Goal: Transaction & Acquisition: Purchase product/service

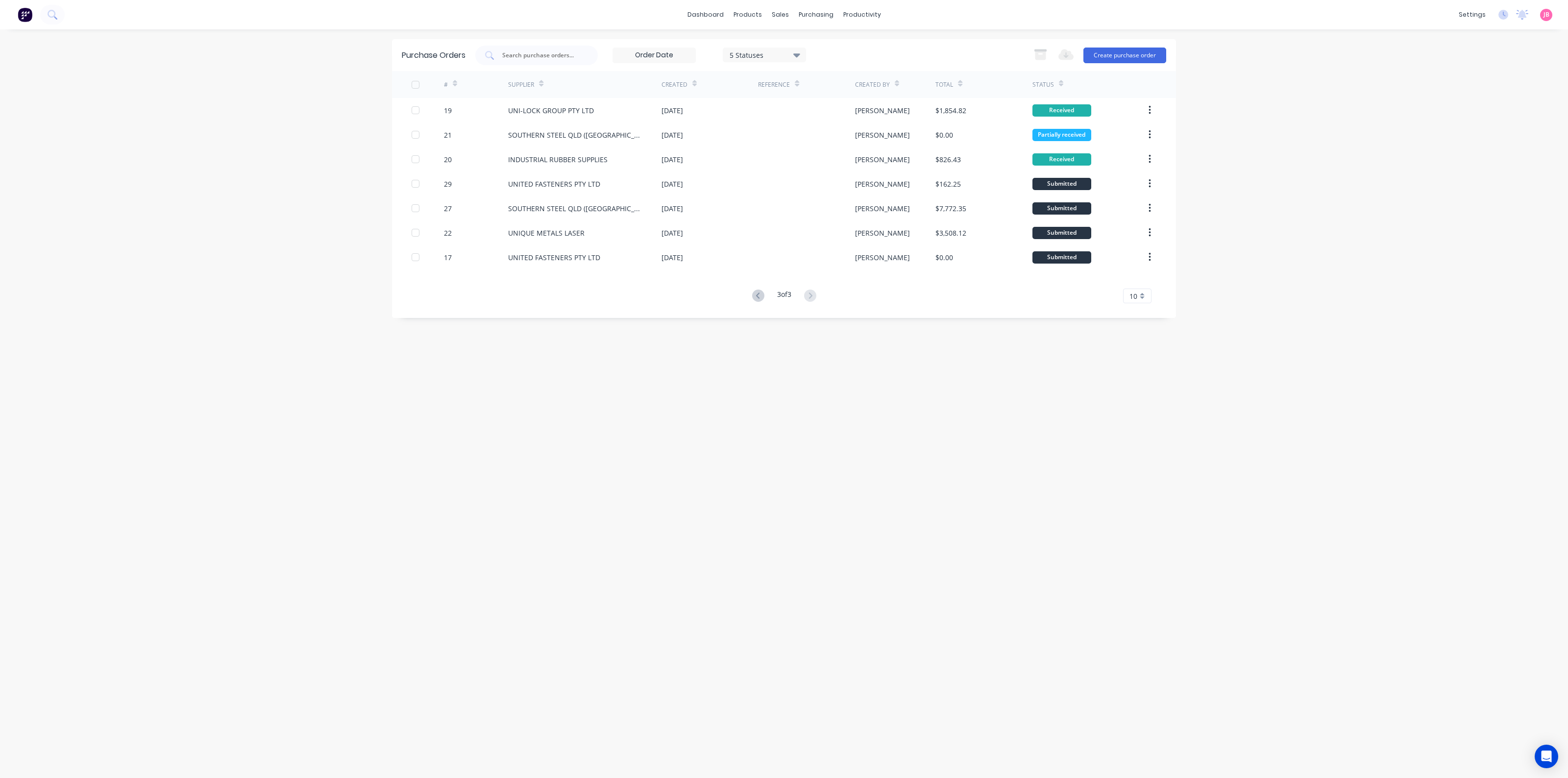
click at [1306, 572] on div "dashboard products sales purchasing productivity dashboard products Product Cat…" at bounding box center [784, 389] width 1568 height 778
click at [1358, 435] on div "dashboard products sales purchasing productivity dashboard products Product Cat…" at bounding box center [784, 389] width 1568 height 778
click at [1338, 502] on div "dashboard products sales purchasing productivity dashboard products Product Cat…" at bounding box center [784, 389] width 1568 height 778
click at [18, 17] on img at bounding box center [25, 15] width 15 height 15
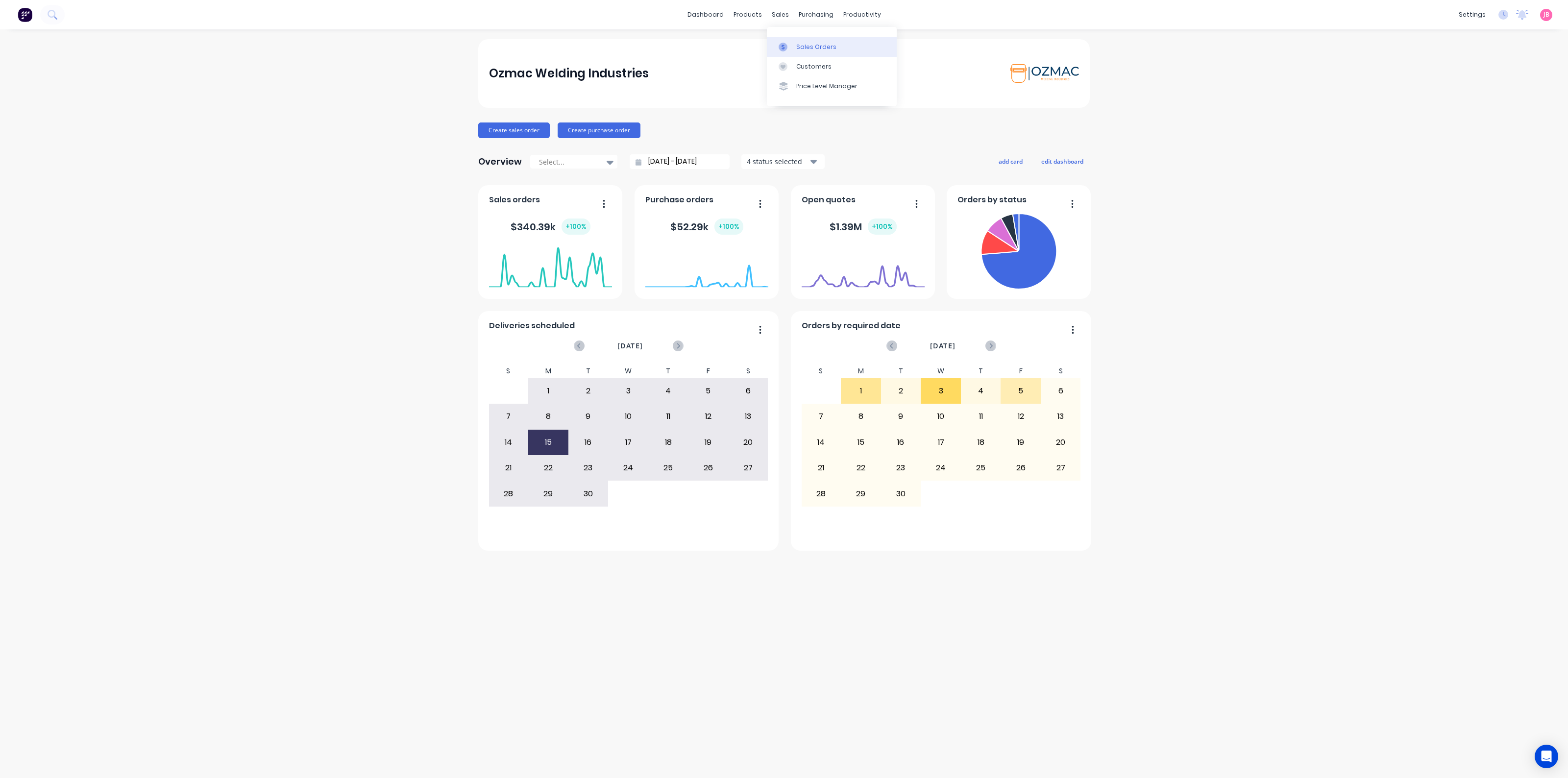
click at [784, 41] on link "Sales Orders" at bounding box center [831, 46] width 130 height 19
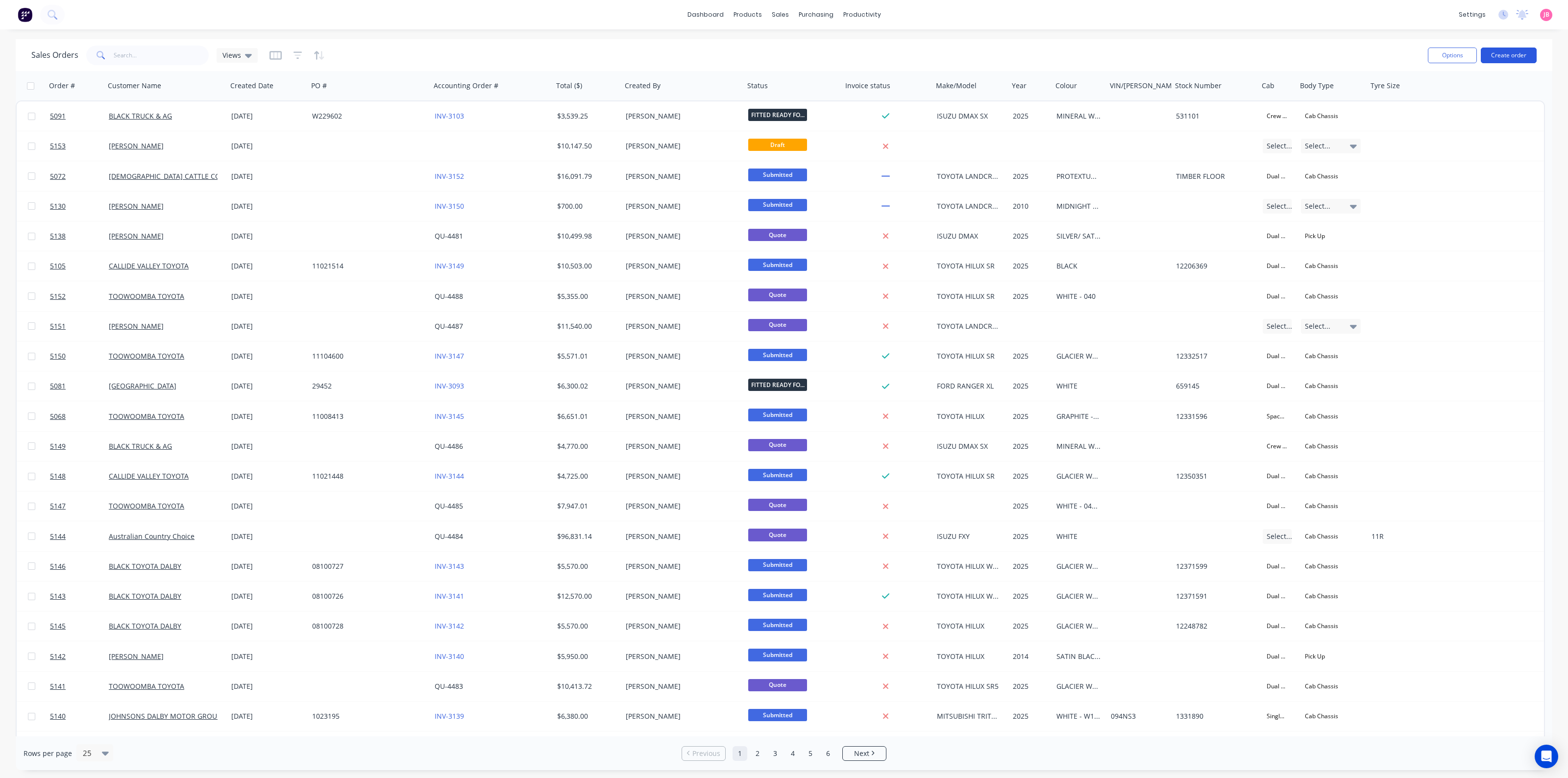
click at [1516, 57] on button "Create order" at bounding box center [1509, 55] width 56 height 16
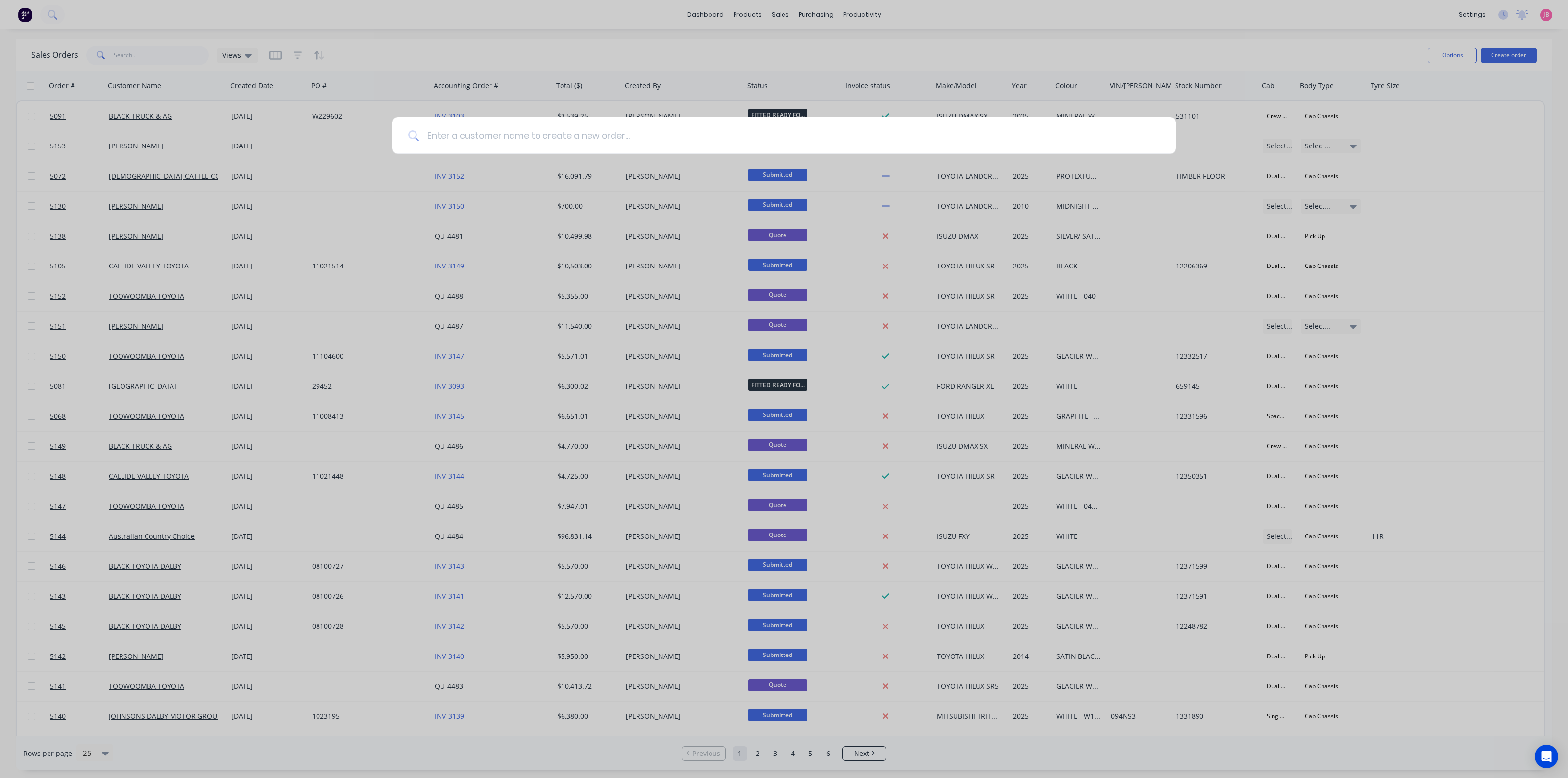
click at [687, 147] on input at bounding box center [789, 135] width 741 height 37
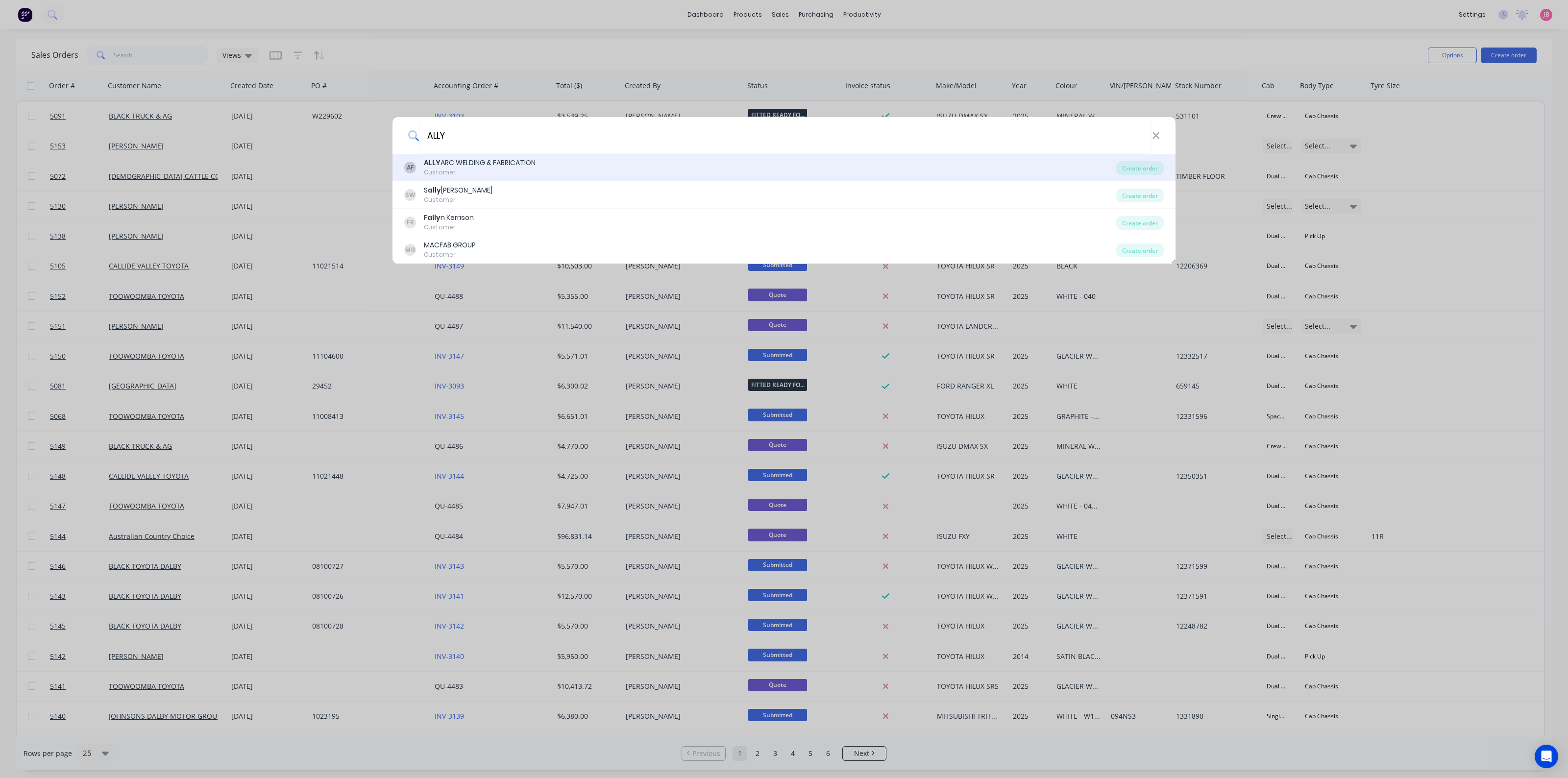
type input "ALLY"
click at [636, 167] on div "AF ALLY ARC WELDING & FABRICATION Customer" at bounding box center [760, 167] width 712 height 19
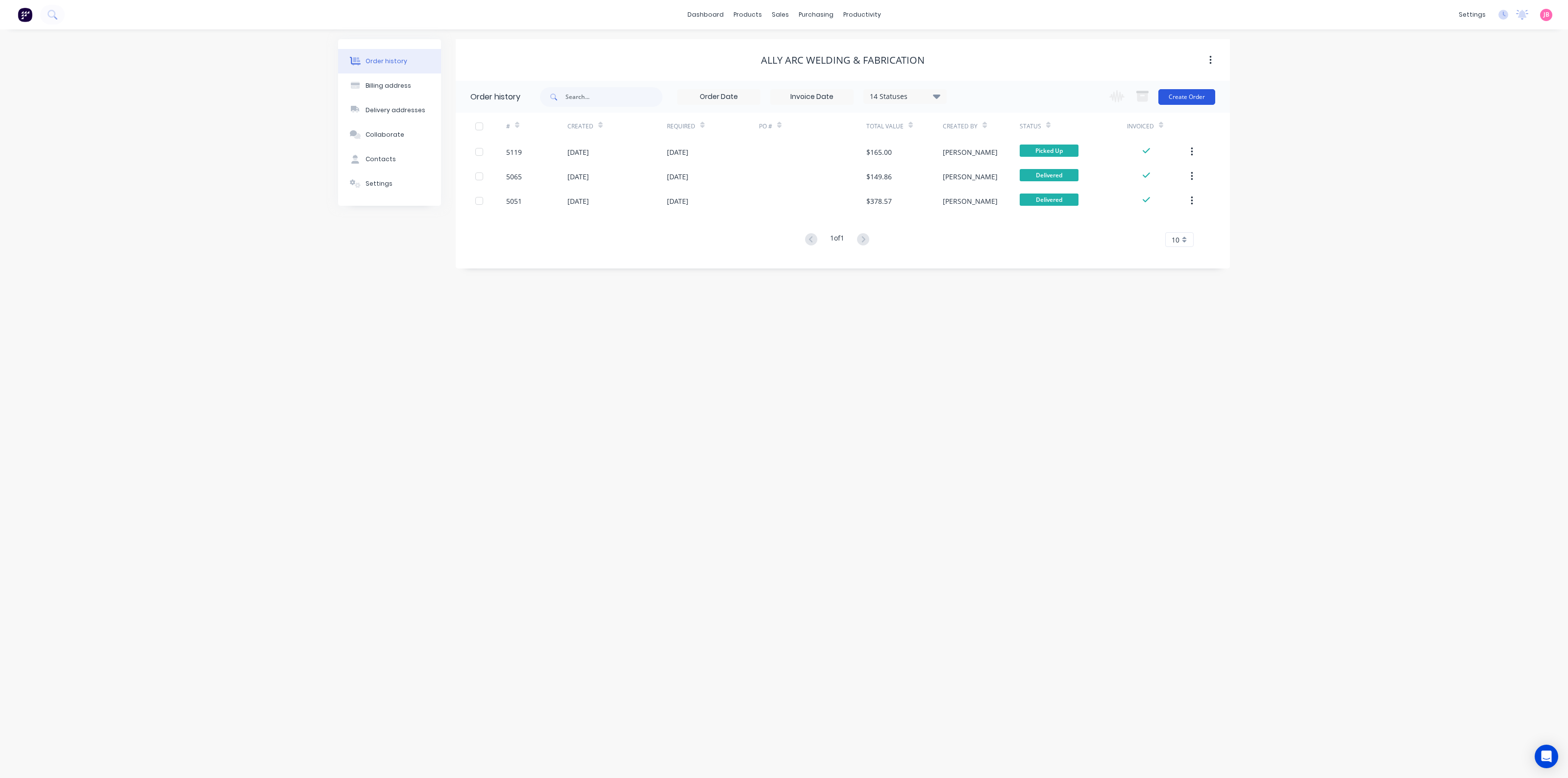
click at [1181, 97] on button "Create Order" at bounding box center [1186, 97] width 57 height 16
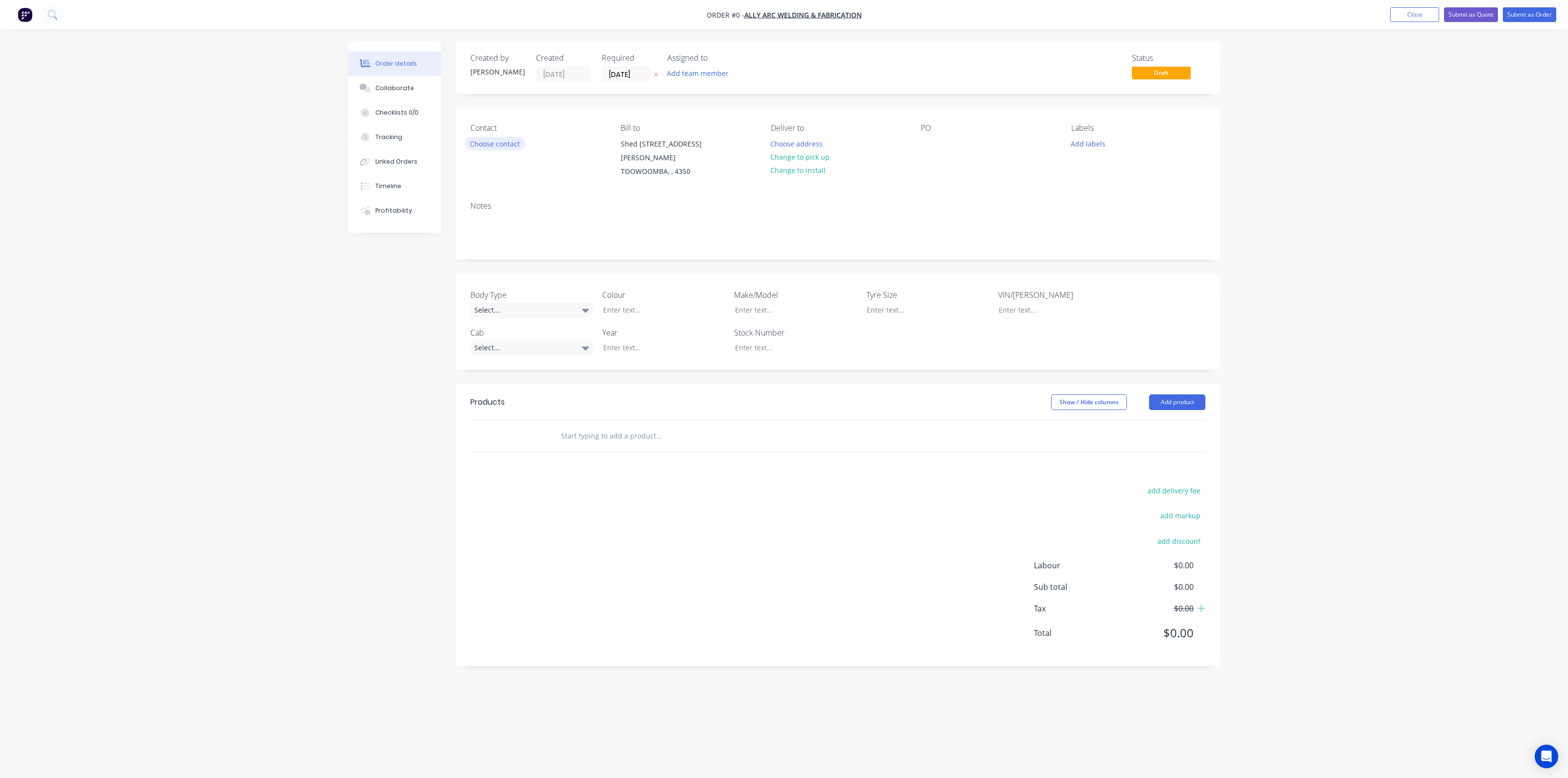
click at [513, 145] on button "Choose contact" at bounding box center [495, 144] width 60 height 13
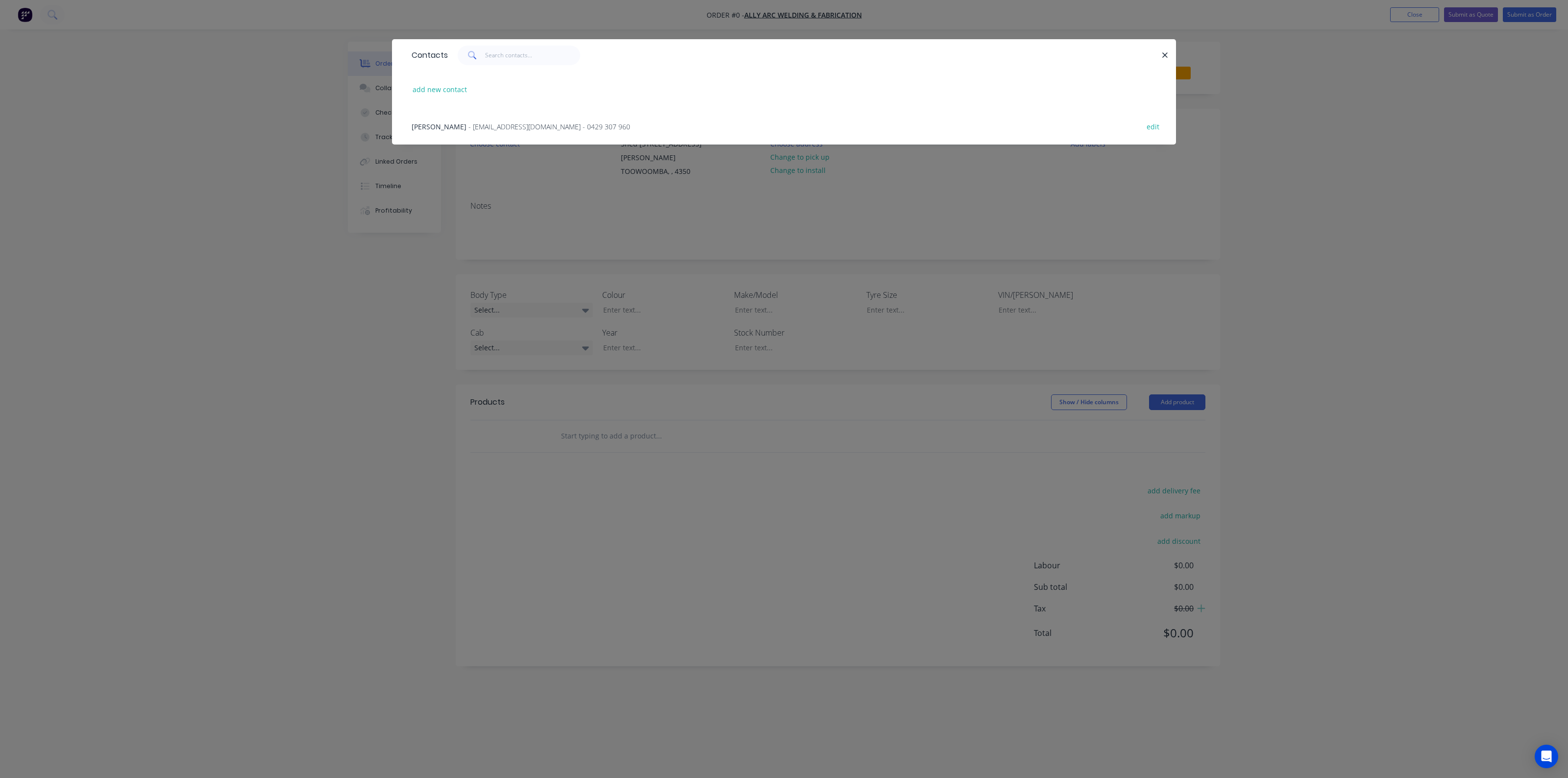
click at [505, 123] on span "- [EMAIL_ADDRESS][DOMAIN_NAME] - 0429 307 960" at bounding box center [550, 126] width 162 height 9
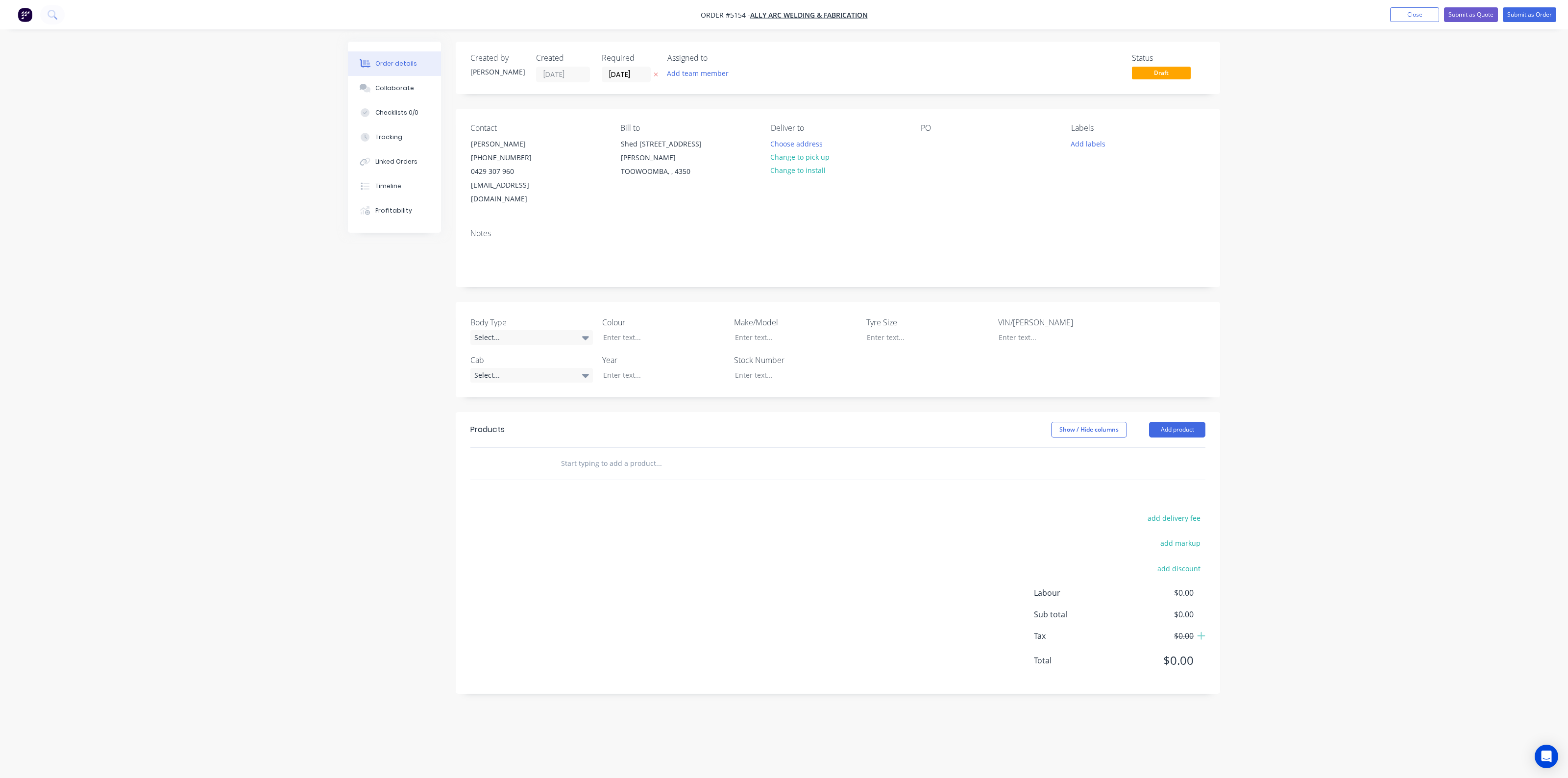
click at [618, 454] on input "text" at bounding box center [659, 463] width 196 height 19
click at [1185, 422] on button "Add product" at bounding box center [1177, 430] width 57 height 16
click at [1155, 447] on div "Product catalogue" at bounding box center [1159, 454] width 75 height 14
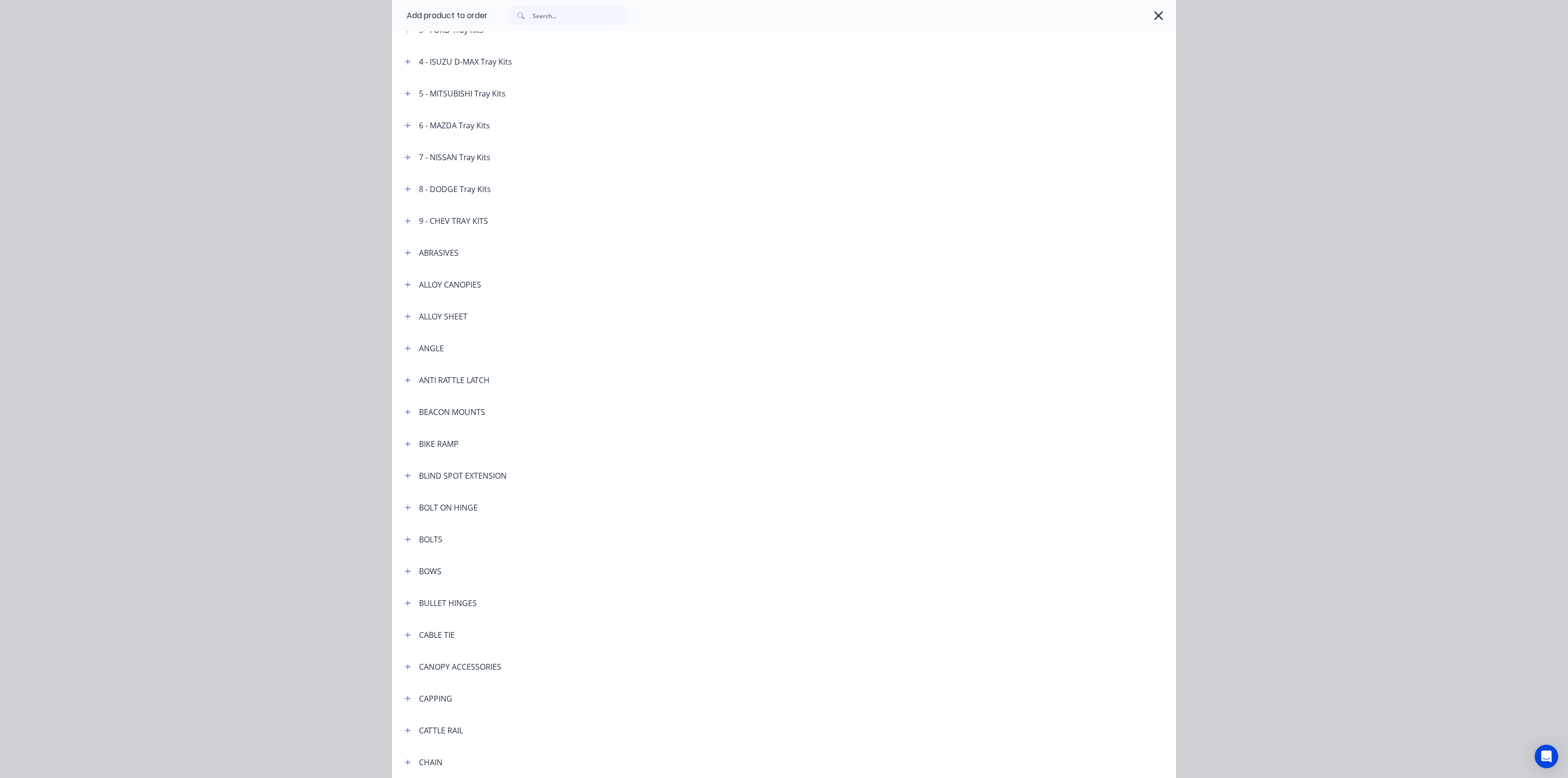
scroll to position [184, 0]
click at [405, 577] on icon "button" at bounding box center [408, 576] width 6 height 7
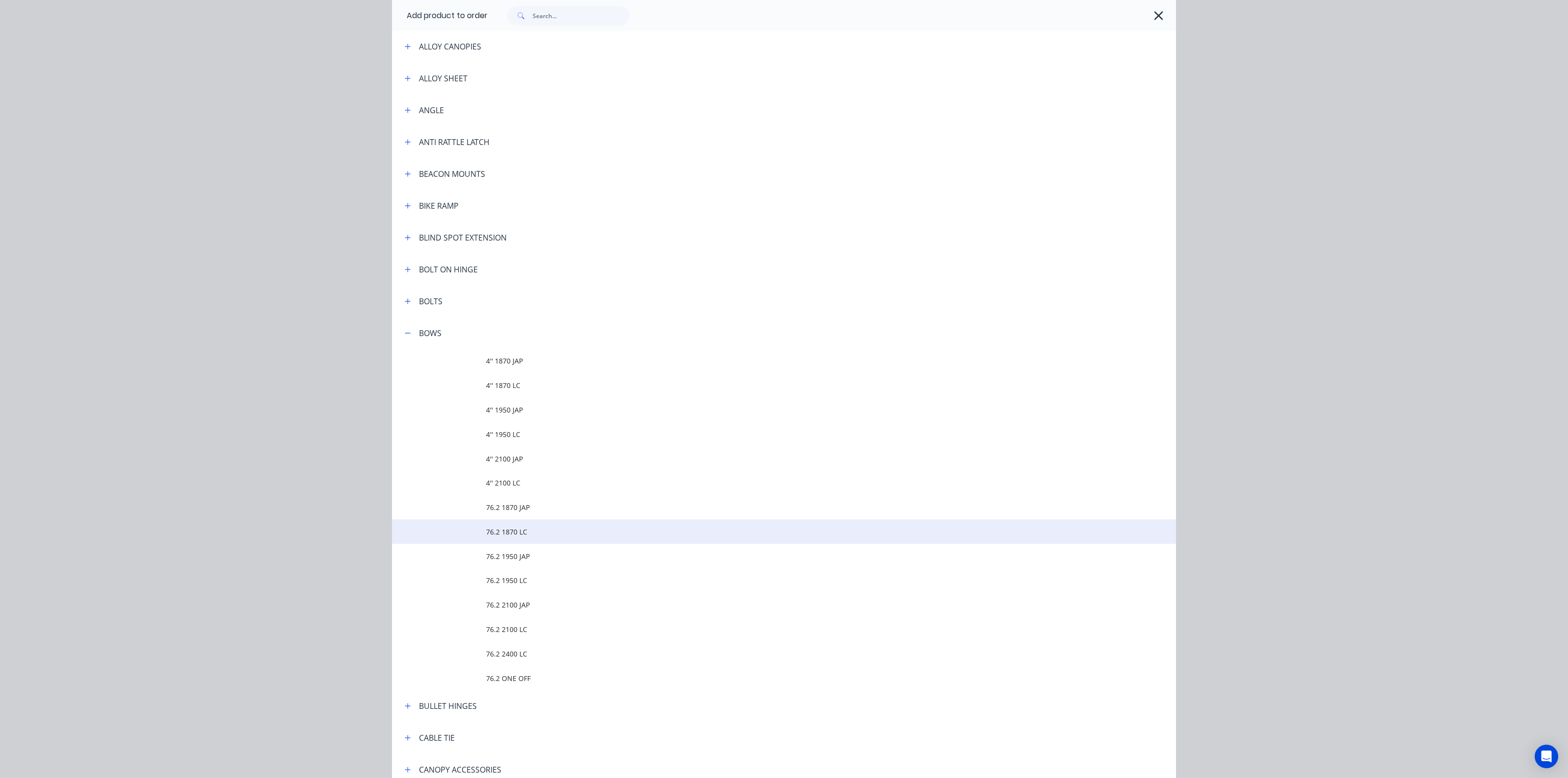
scroll to position [429, 0]
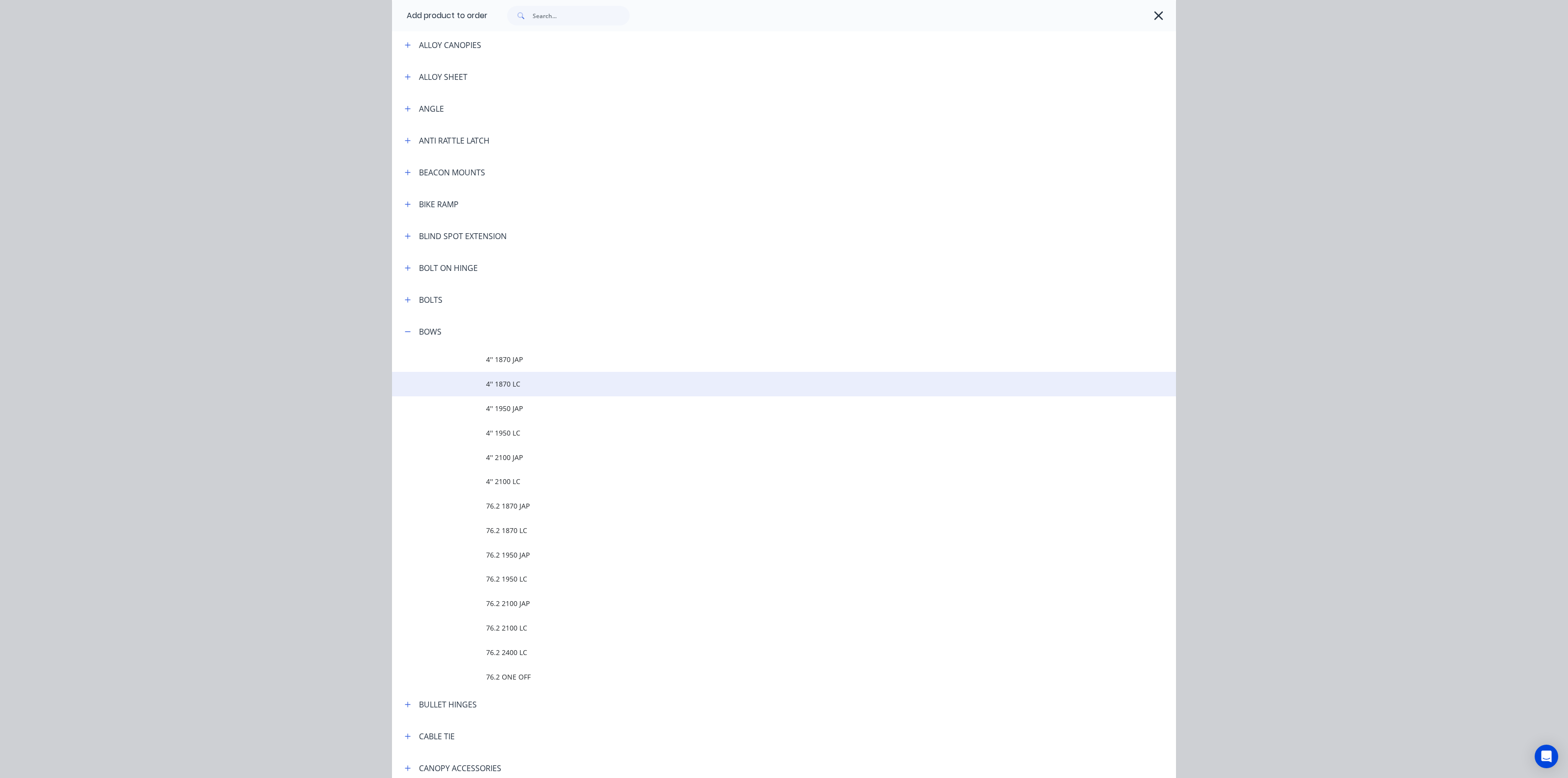
click at [520, 385] on span "4'' 1870 LC" at bounding box center [762, 384] width 551 height 10
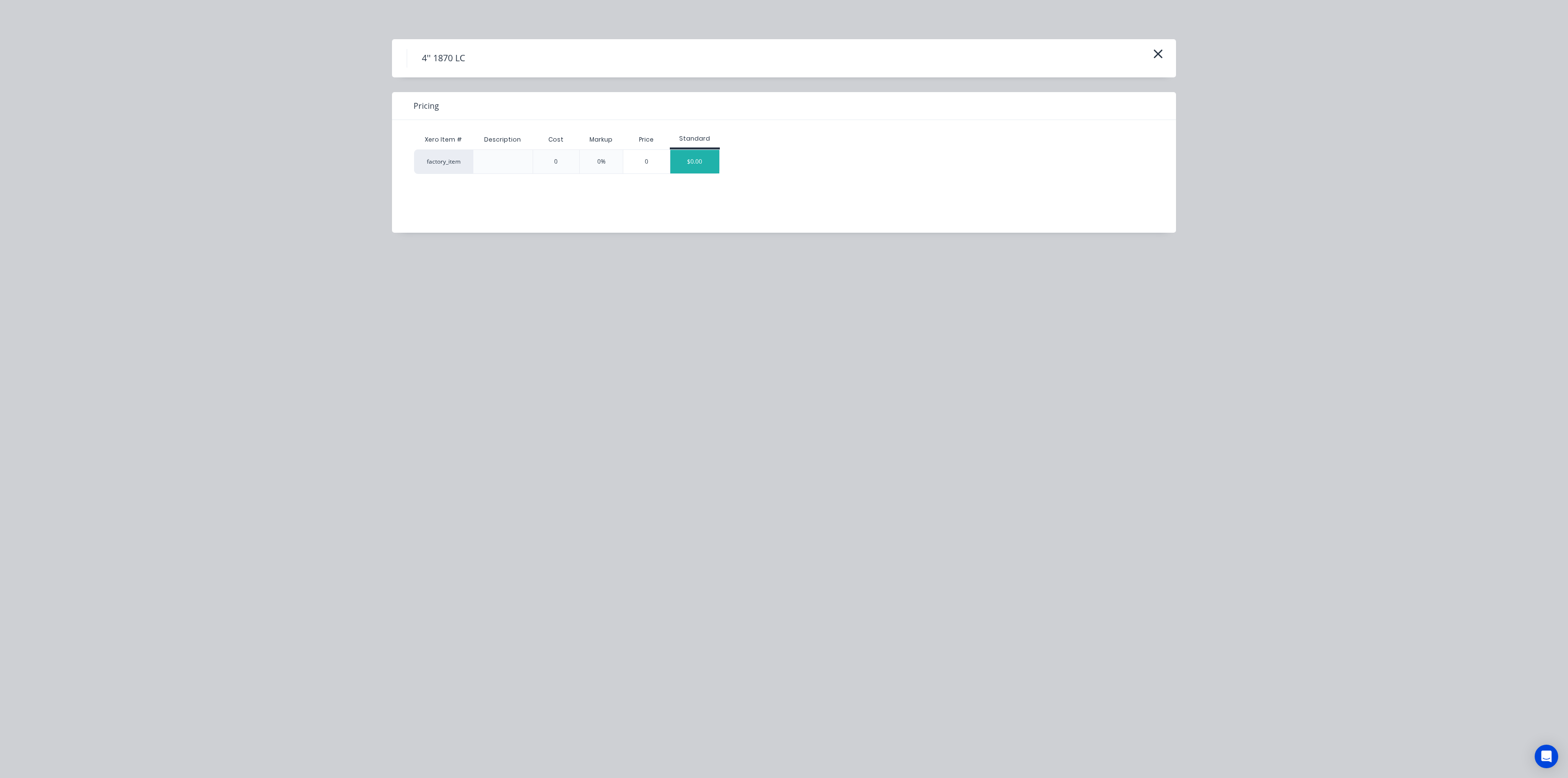
click at [690, 162] on div "$0.00" at bounding box center [695, 161] width 49 height 24
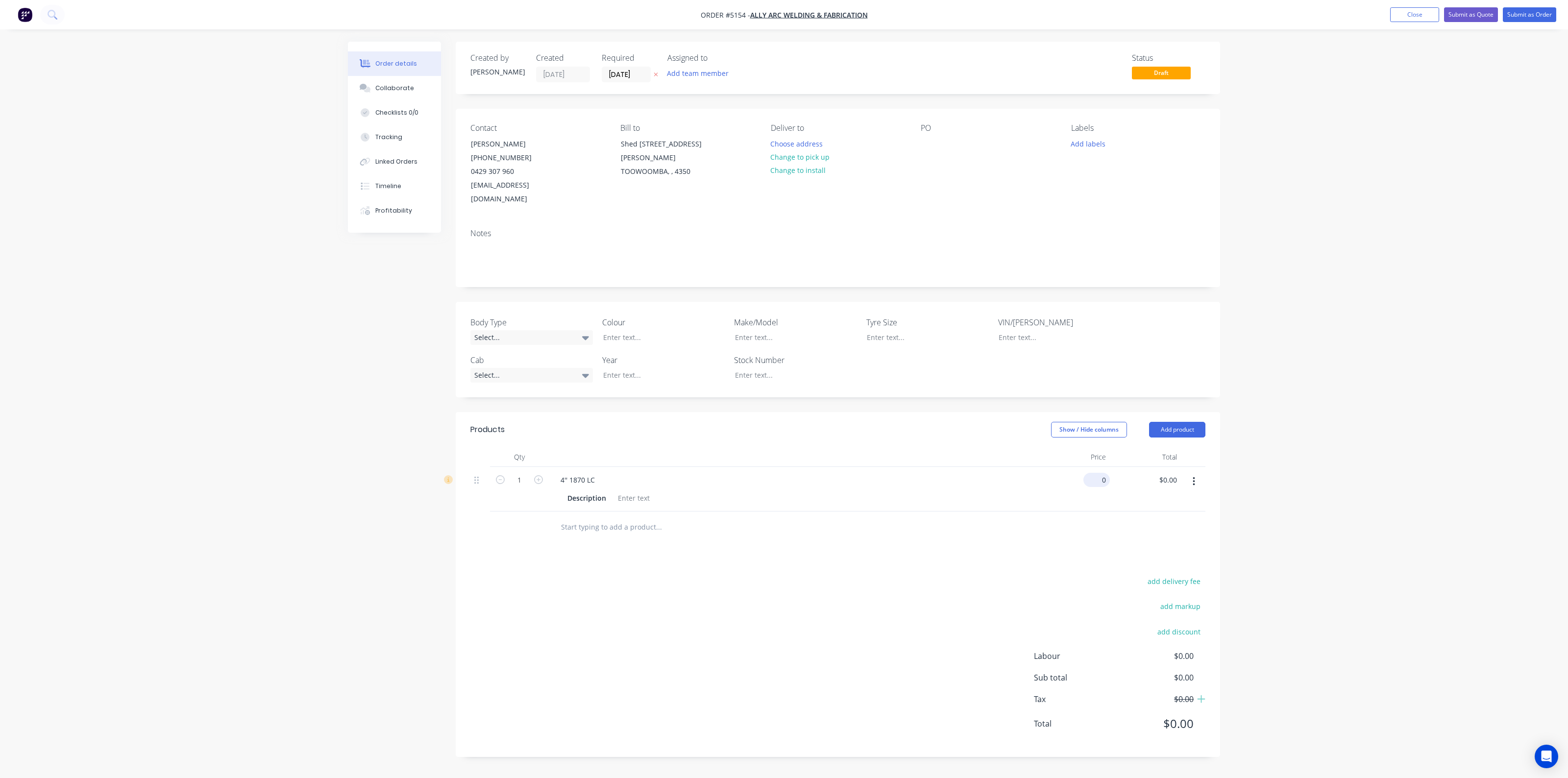
click at [1101, 473] on input "0" at bounding box center [1098, 480] width 23 height 14
type input "$600.00"
click at [1169, 527] on div at bounding box center [838, 527] width 735 height 32
click at [1194, 422] on button "Add product" at bounding box center [1177, 430] width 57 height 16
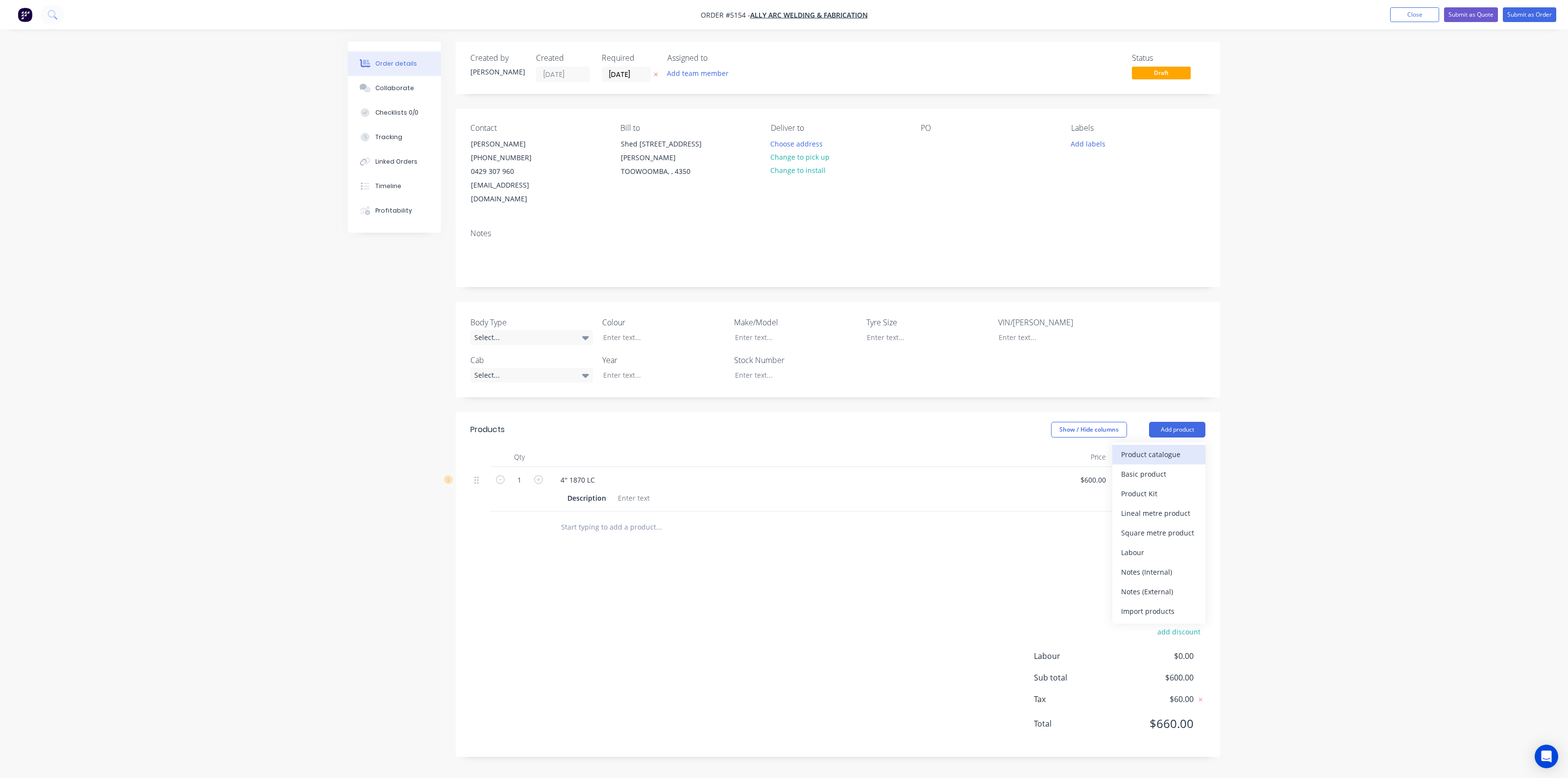
click at [1182, 447] on div "Product catalogue" at bounding box center [1159, 454] width 75 height 14
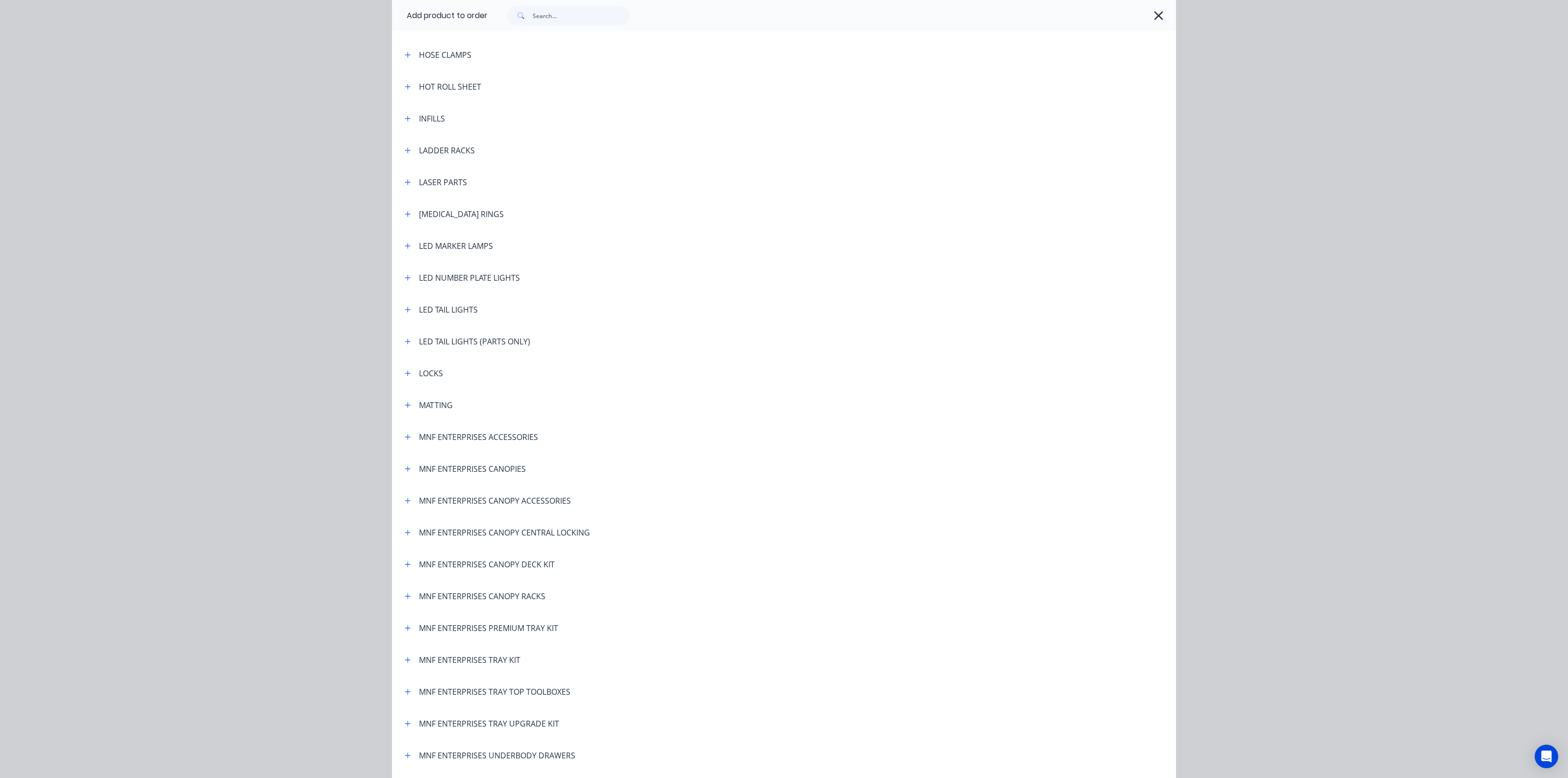
scroll to position [1409, 0]
click at [402, 237] on button "button" at bounding box center [408, 244] width 12 height 12
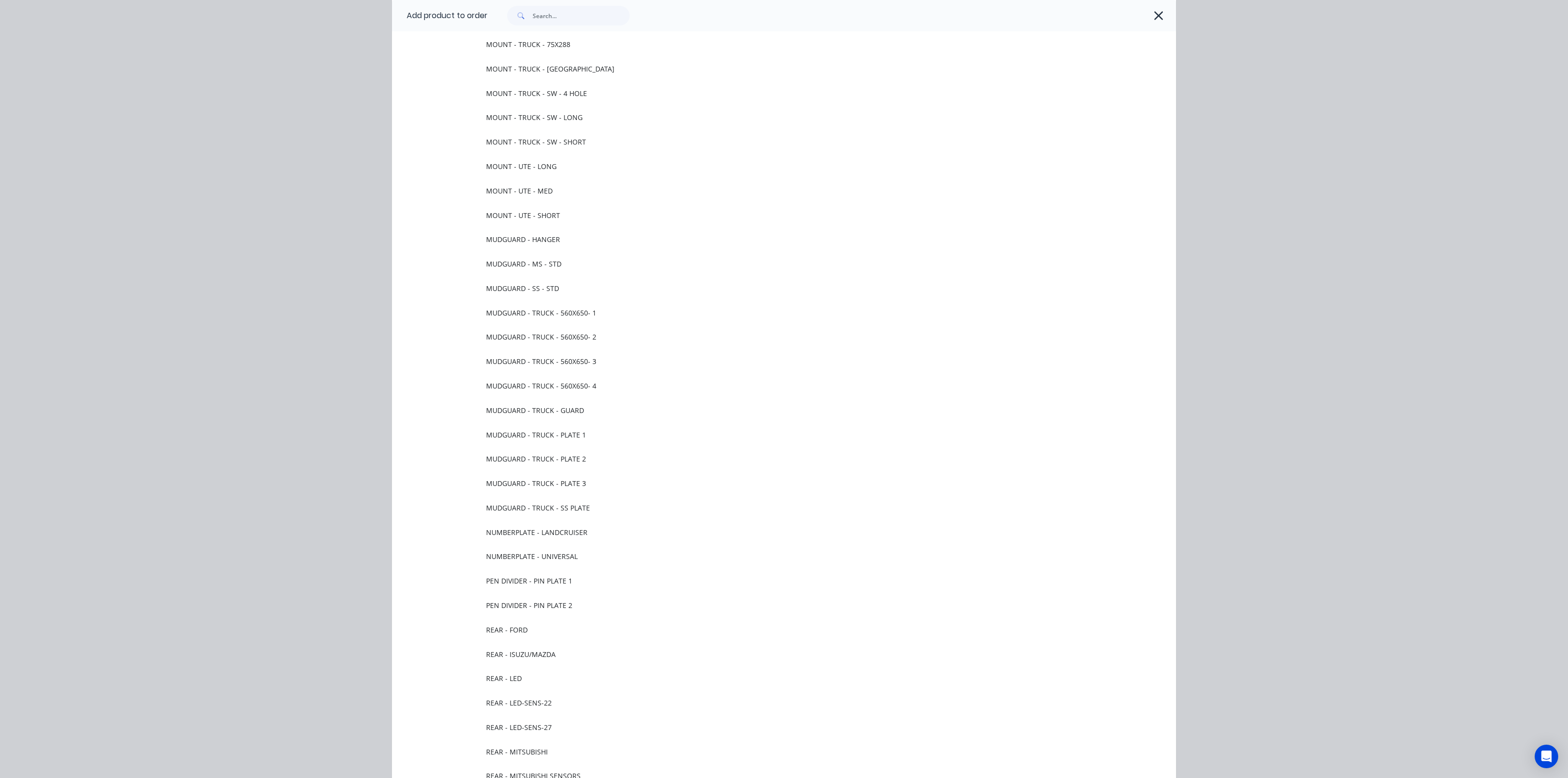
scroll to position [3063, 0]
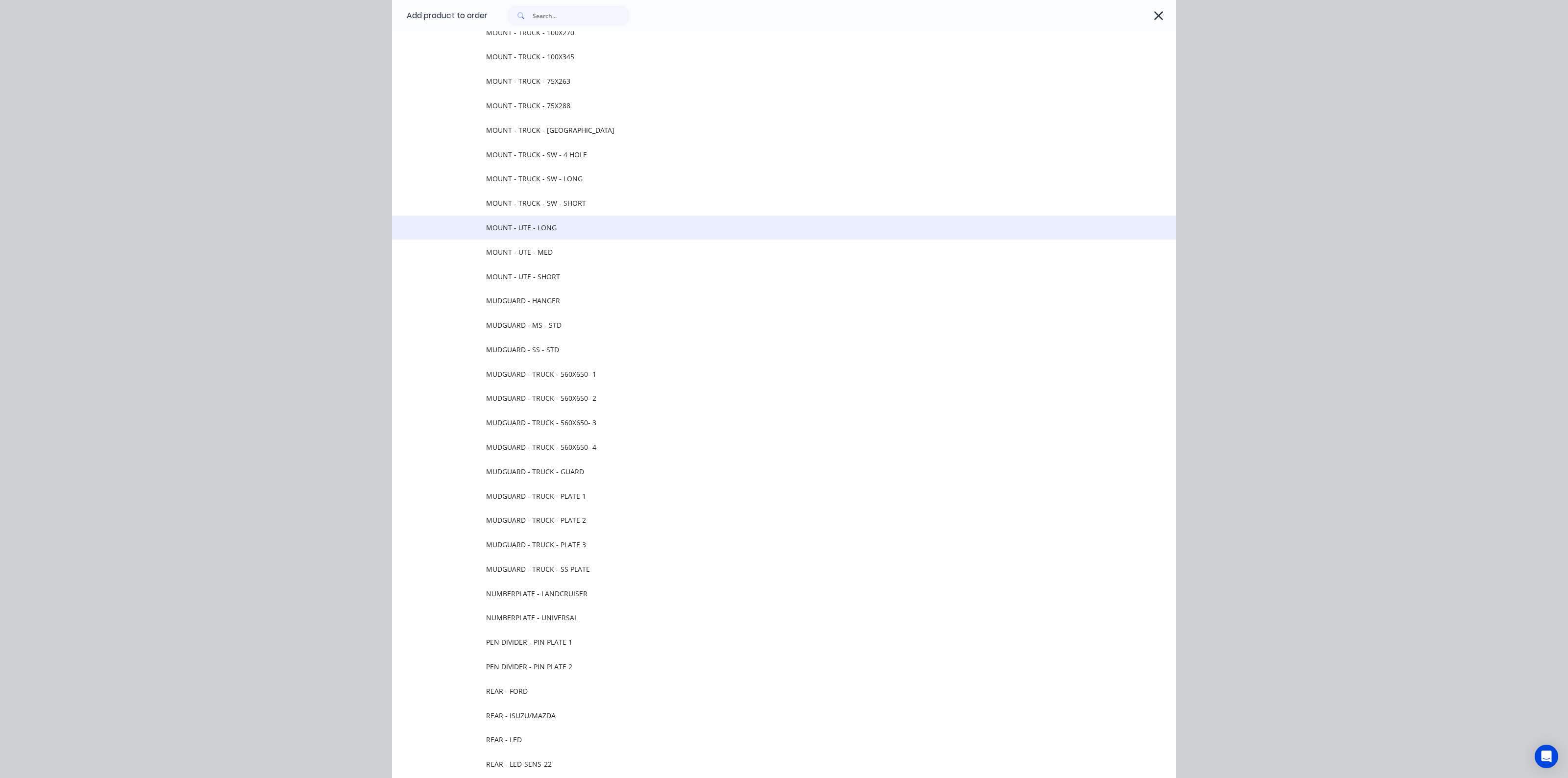
click at [526, 222] on span "MOUNT - UTE - LONG" at bounding box center [762, 227] width 551 height 10
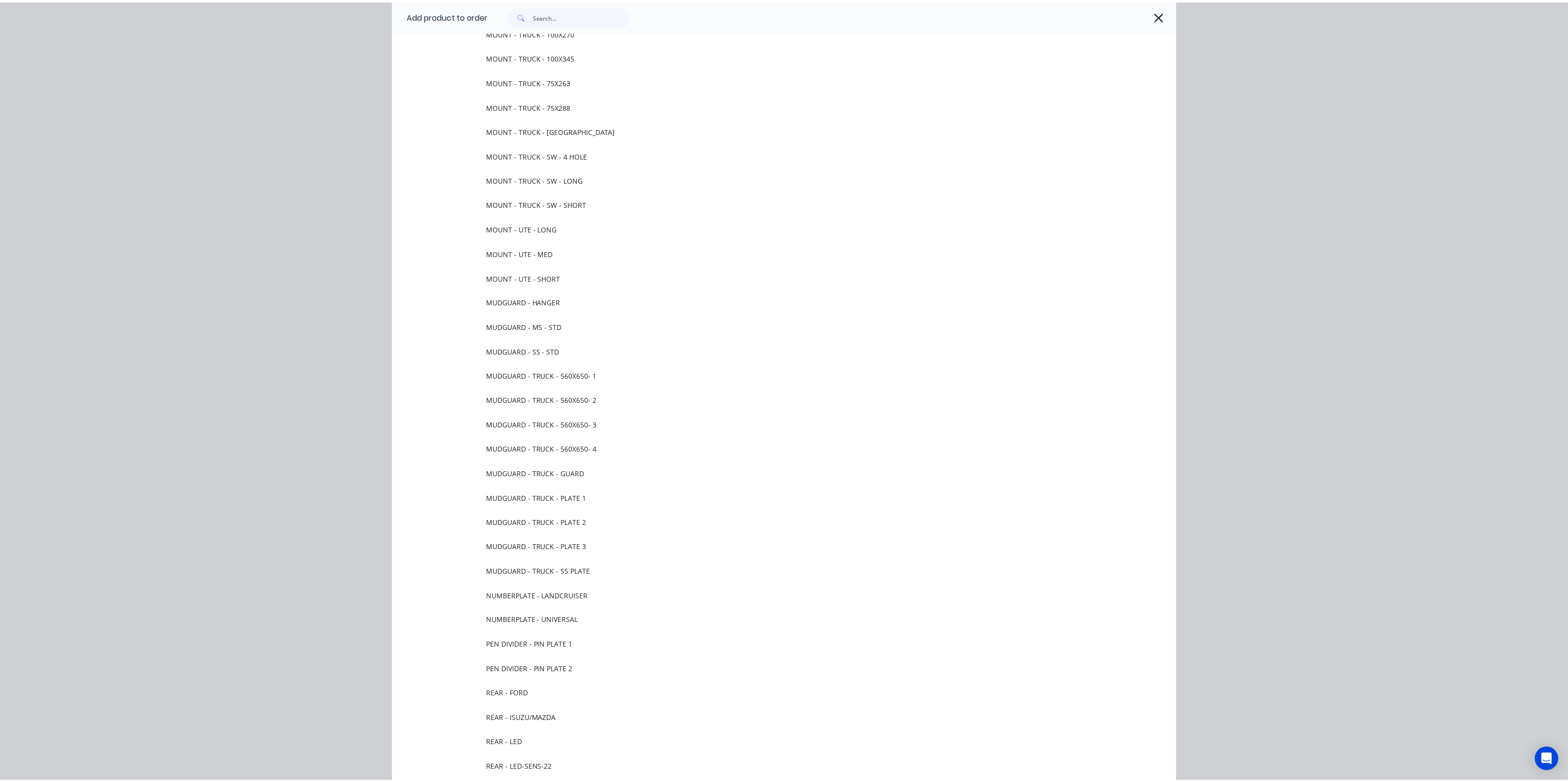
scroll to position [0, 0]
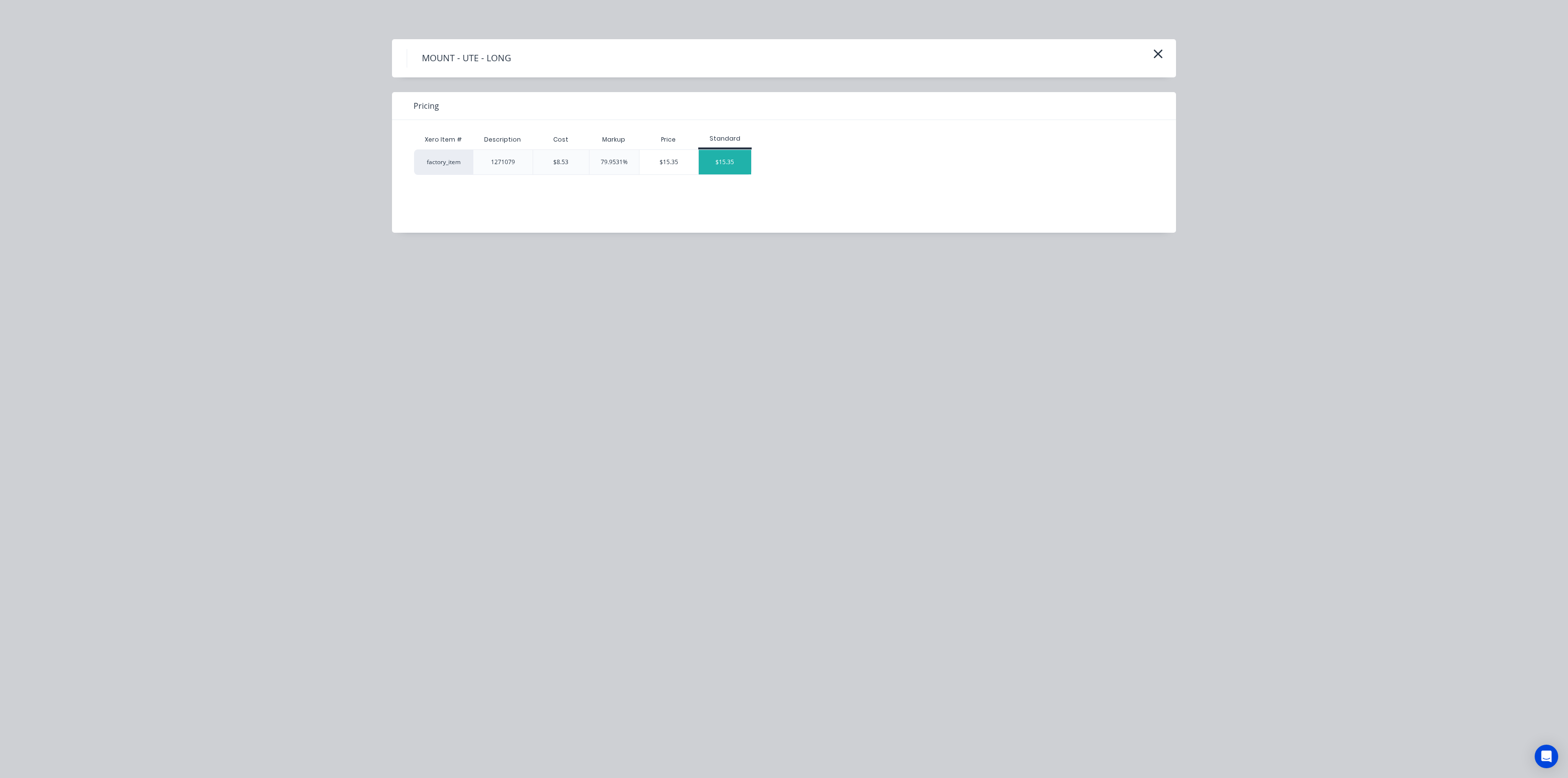
click at [730, 164] on div "$15.35" at bounding box center [725, 162] width 52 height 24
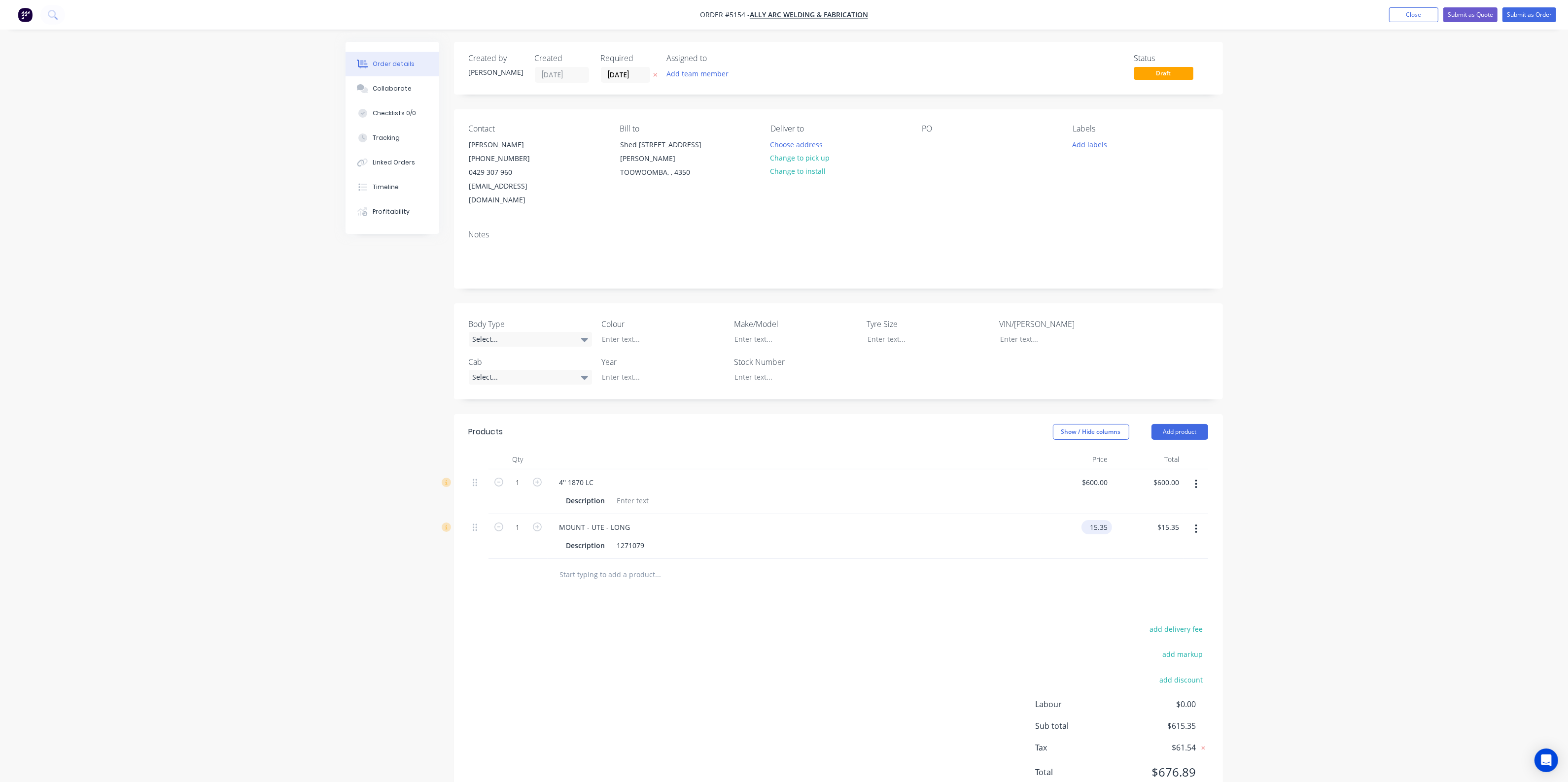
click at [1092, 520] on div "15.35 $15.35" at bounding box center [1098, 527] width 26 height 14
click at [1092, 520] on div "15.35 15.35" at bounding box center [1100, 527] width 23 height 14
type input "$20.00"
click at [541, 523] on icon "button" at bounding box center [537, 527] width 9 height 9
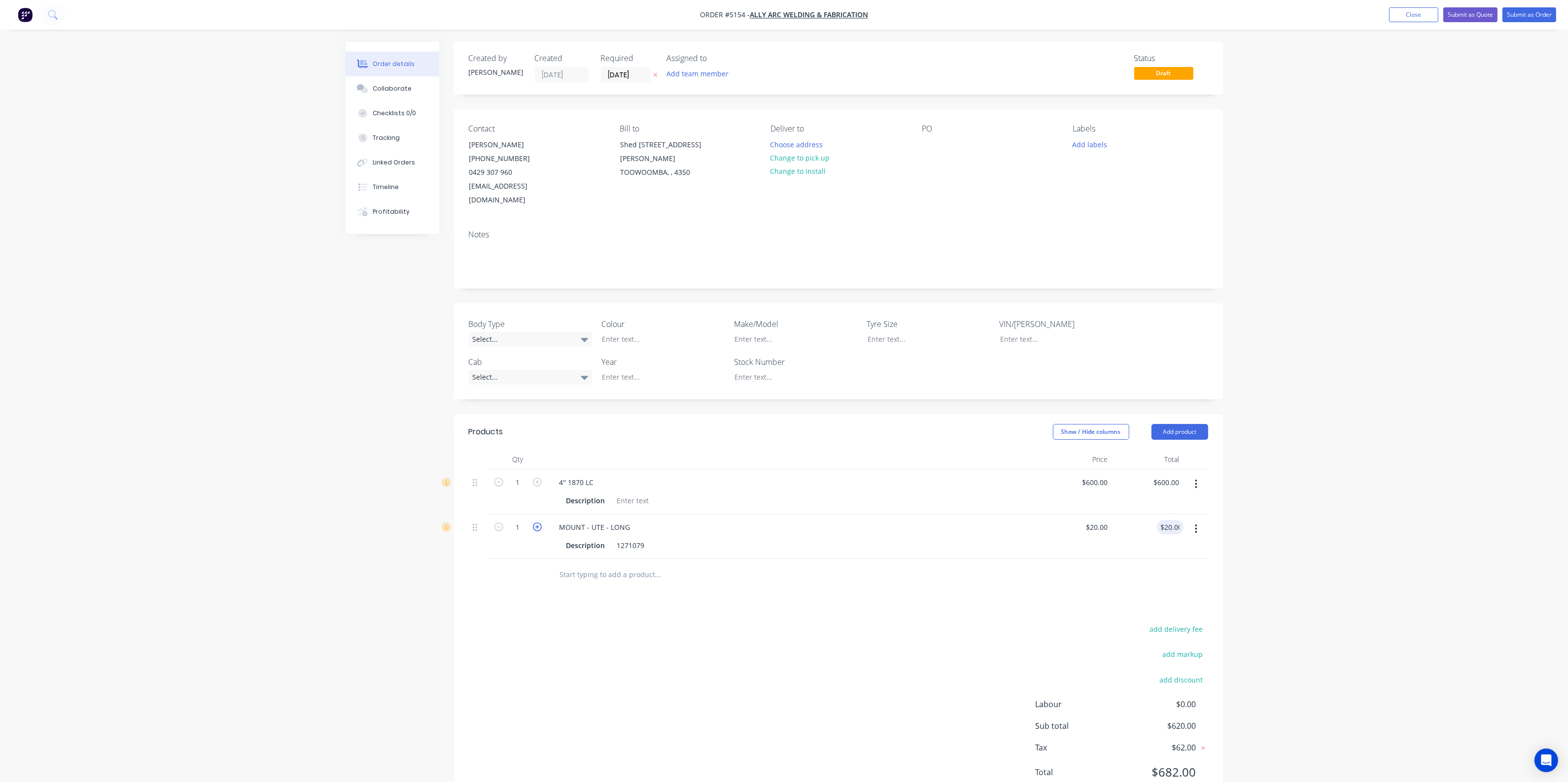
type input "2"
type input "$40.00"
click at [541, 523] on icon "button" at bounding box center [537, 527] width 9 height 9
type input "3"
type input "$60.00"
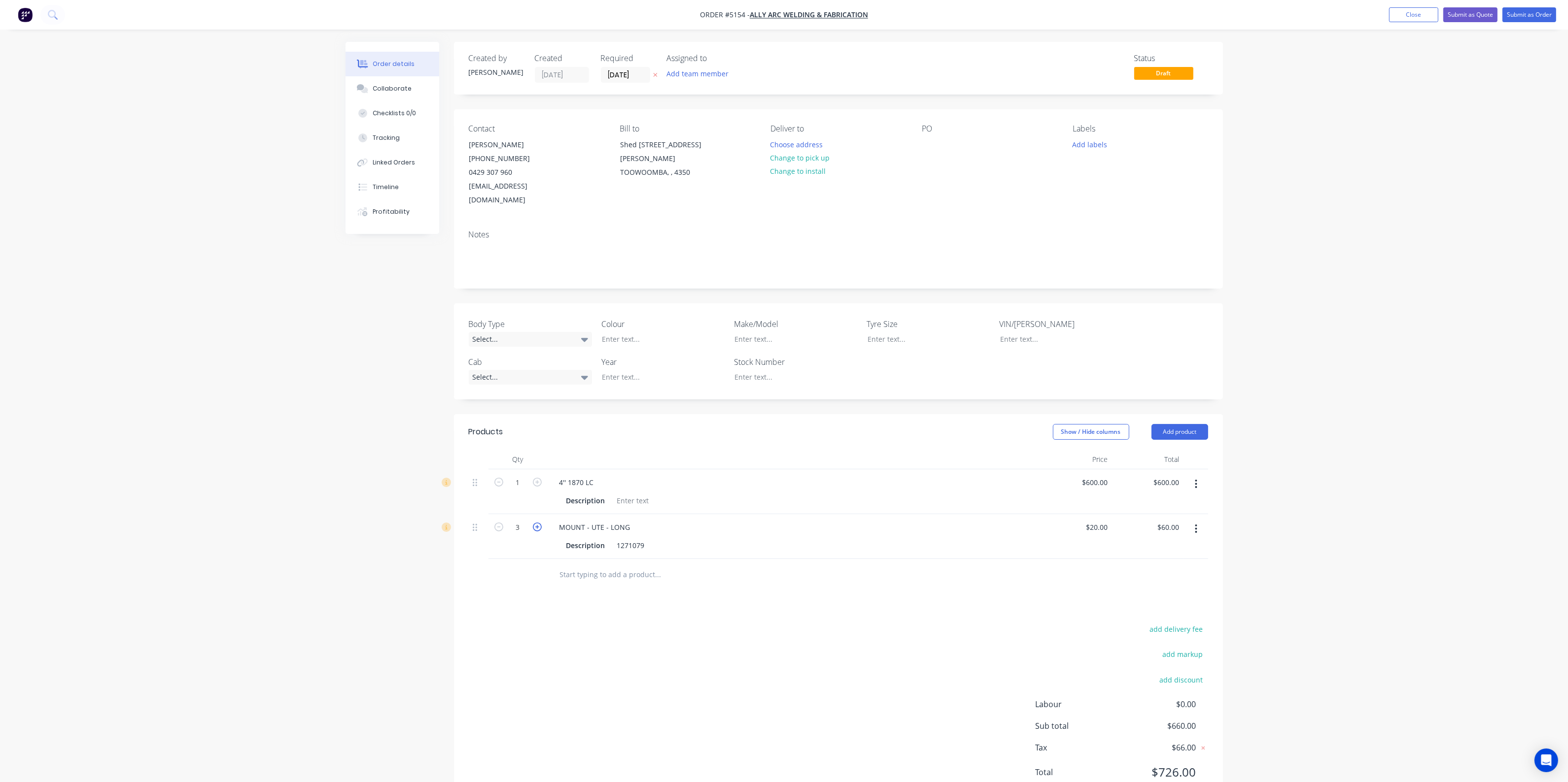
click at [541, 523] on icon "button" at bounding box center [537, 527] width 9 height 9
type input "4"
type input "$80.00"
click at [541, 523] on icon "button" at bounding box center [537, 527] width 9 height 9
type input "5"
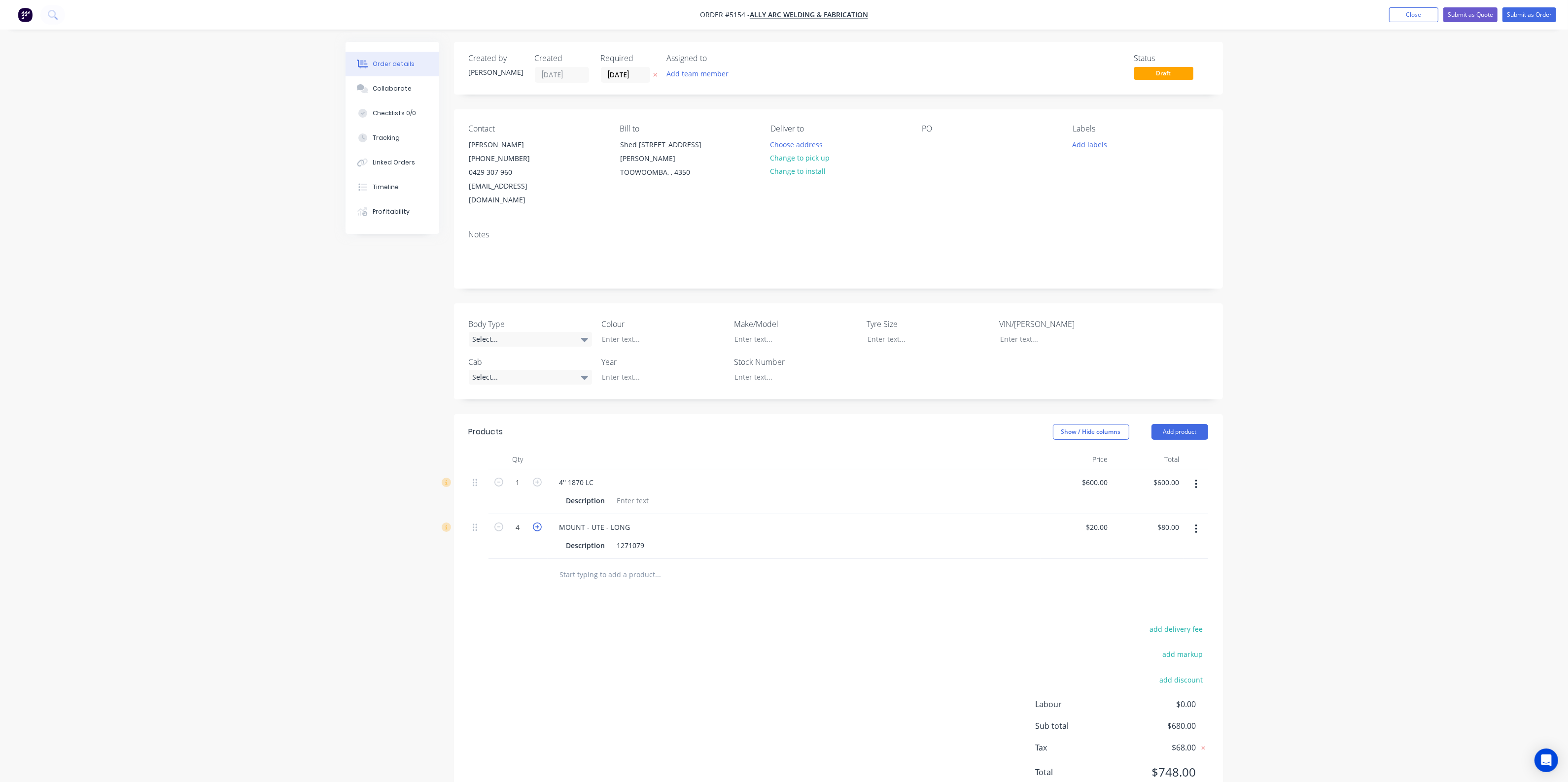
type input "$100.00"
click at [541, 523] on icon "button" at bounding box center [537, 527] width 9 height 9
type input "6"
type input "$120.00"
click at [791, 599] on div "Products Show / Hide columns Add product Qty Price Total 1 4'' 1870 LC Descript…" at bounding box center [838, 610] width 769 height 392
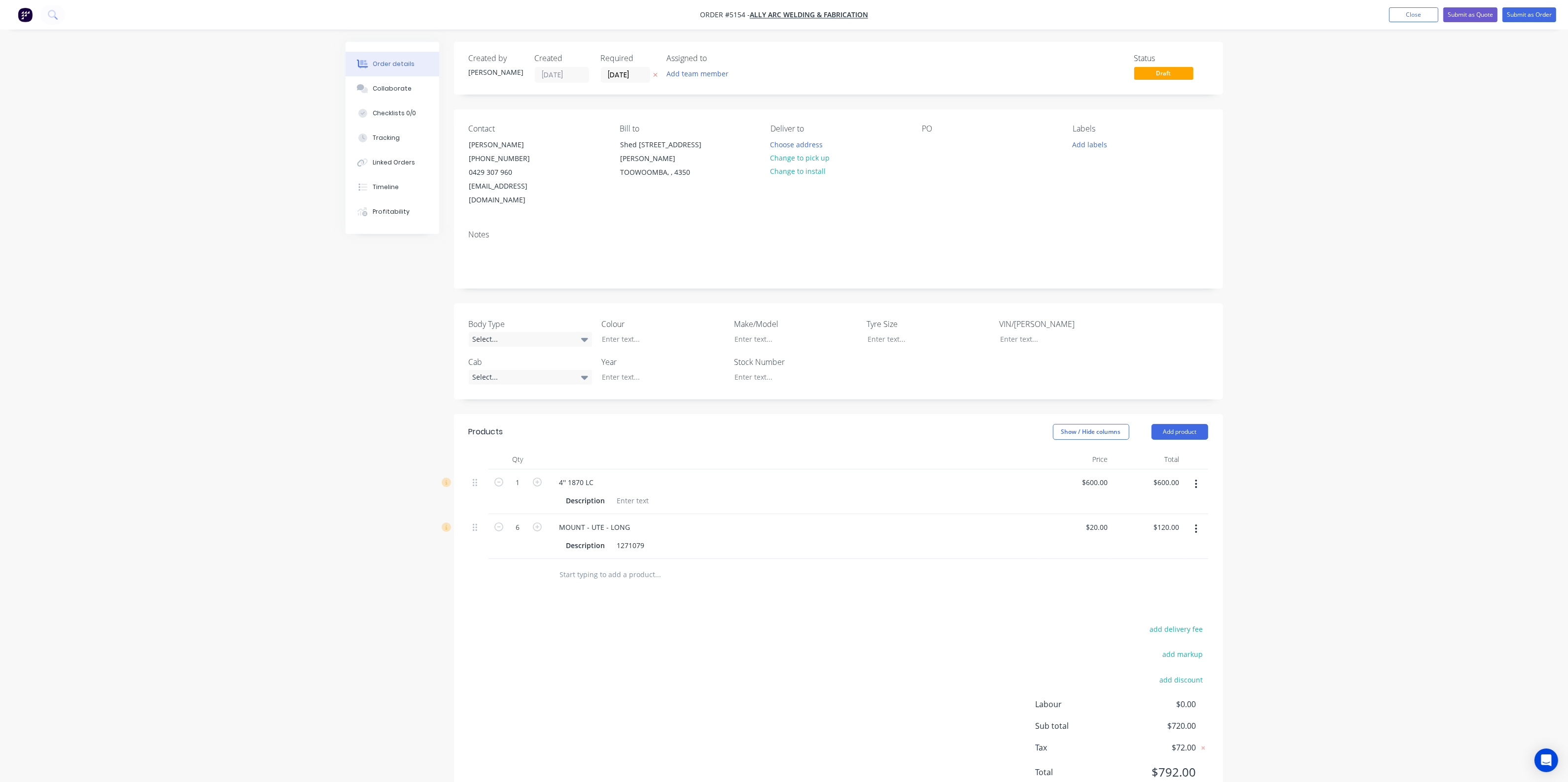
click at [621, 569] on input "text" at bounding box center [658, 575] width 197 height 20
type input "2" MARINE WET EXHAUST HOSE"
click at [712, 601] on button "Add 2" MARINE WET EXHAUST HOSE to order" at bounding box center [711, 613] width 296 height 32
click at [610, 581] on div at bounding box center [610, 588] width 100 height 14
type input "$85.00"
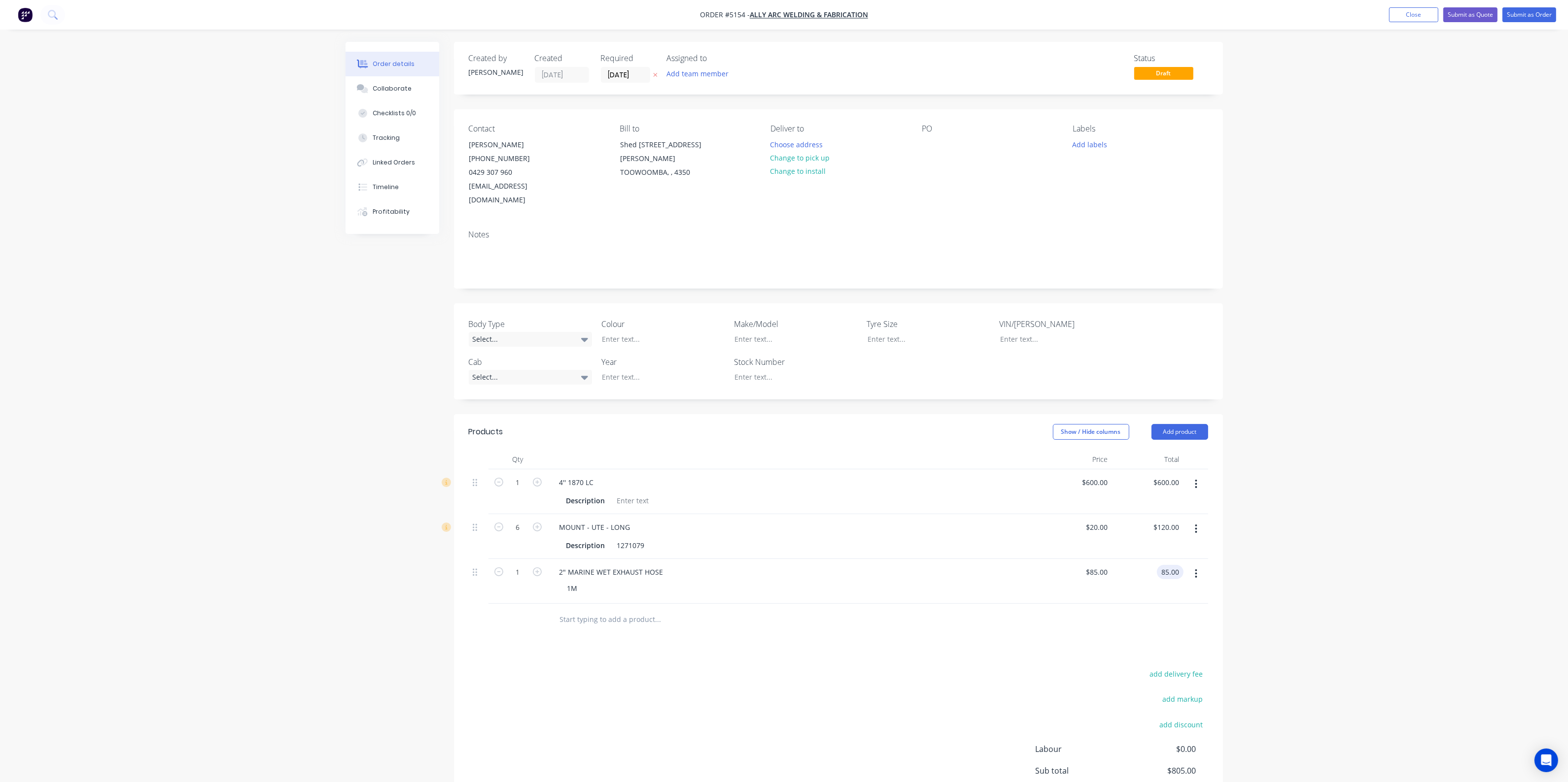
type input "$85.00"
click at [810, 610] on div at bounding box center [699, 620] width 296 height 20
click at [836, 610] on div at bounding box center [699, 620] width 296 height 20
click at [640, 610] on input "text" at bounding box center [658, 620] width 197 height 20
type input "SAND PRIME AND PAINT 2 DOOR CANOPY & 2 SIDES"
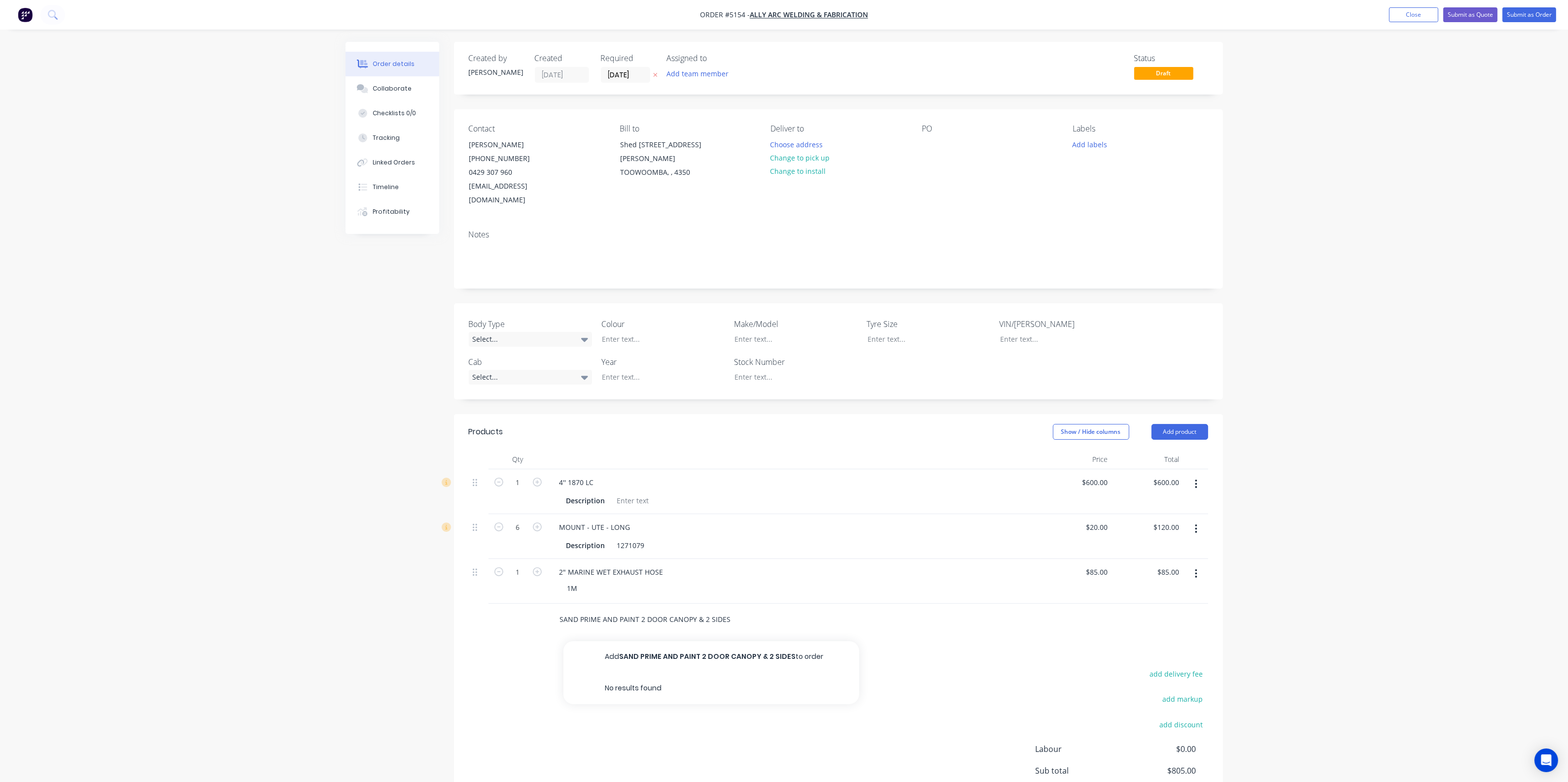
click at [737, 610] on input "SAND PRIME AND PAINT 2 DOOR CANOPY & 2 SIDES" at bounding box center [658, 620] width 197 height 20
type input "SAND PRIME AND PAINT 2 DOOR CANOPY & 2 SIDES TOYOTA 058"
click at [765, 643] on button "Add SAND PRIME AND PAINT 2 DOOR CANOPY & 2 SIDES TOYOTA 058 to order" at bounding box center [711, 661] width 296 height 40
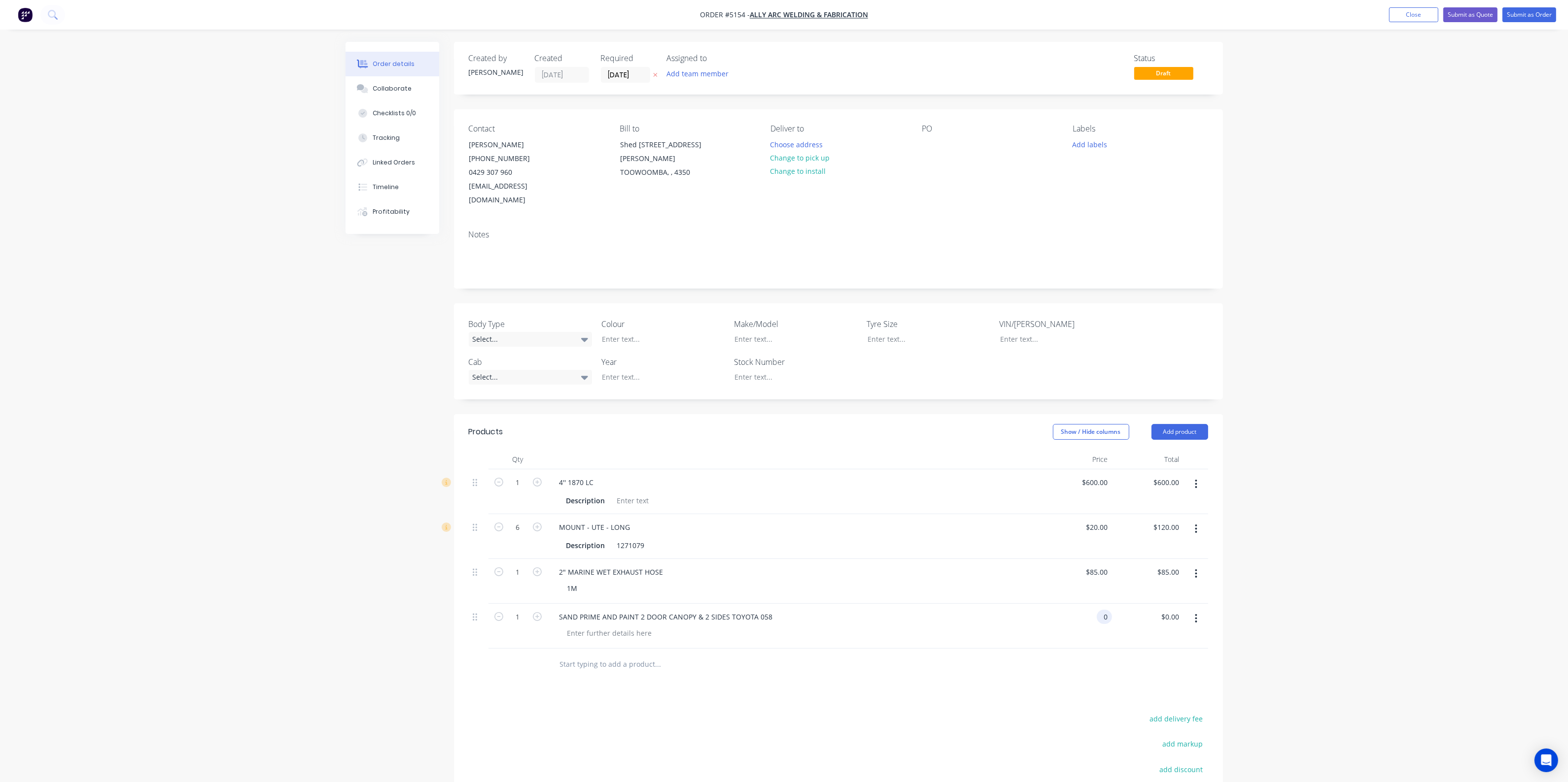
click at [1098, 610] on div "0 0" at bounding box center [1104, 617] width 15 height 14
type input "$1,150.00"
click at [1316, 565] on div "Order details Collaborate Checklists 0/0 Tracking Linked Orders Timeline Profit…" at bounding box center [784, 455] width 1568 height 910
click at [1539, 12] on button "Submit as Order" at bounding box center [1529, 15] width 54 height 15
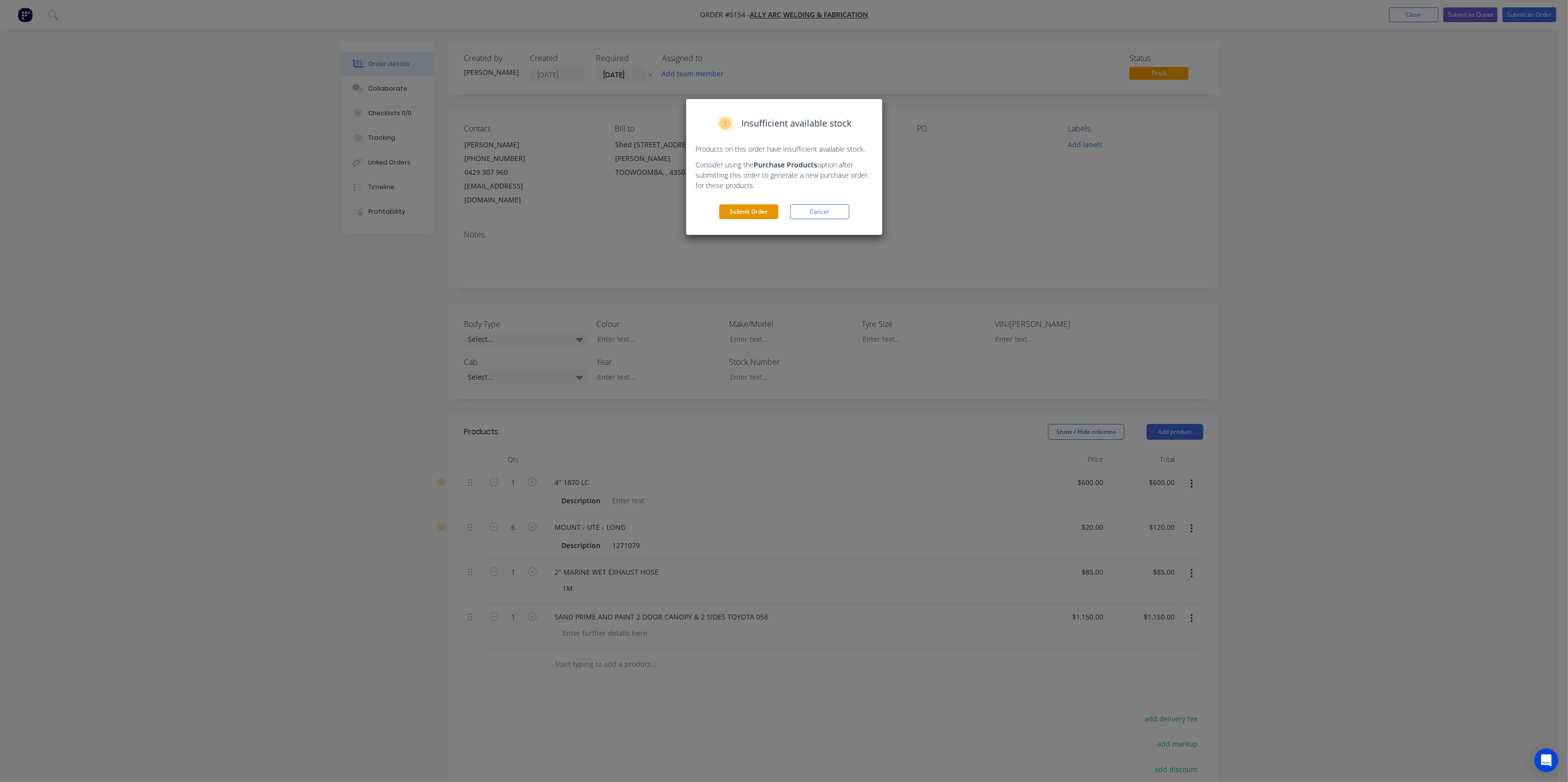
click at [745, 214] on button "Submit Order" at bounding box center [748, 212] width 59 height 15
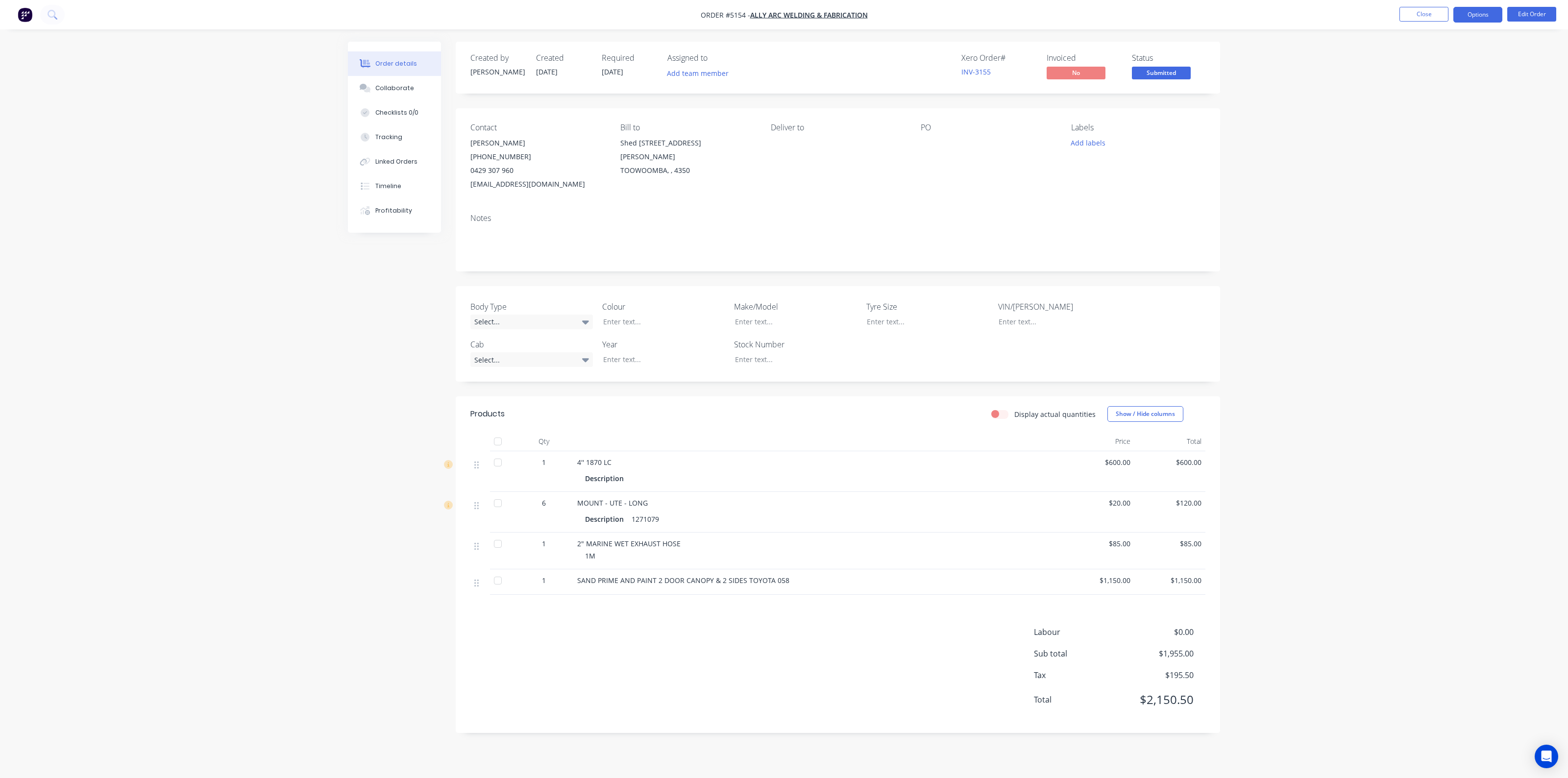
click at [1490, 10] on button "Options" at bounding box center [1478, 15] width 49 height 16
click at [1444, 61] on div "Invoice" at bounding box center [1449, 59] width 90 height 14
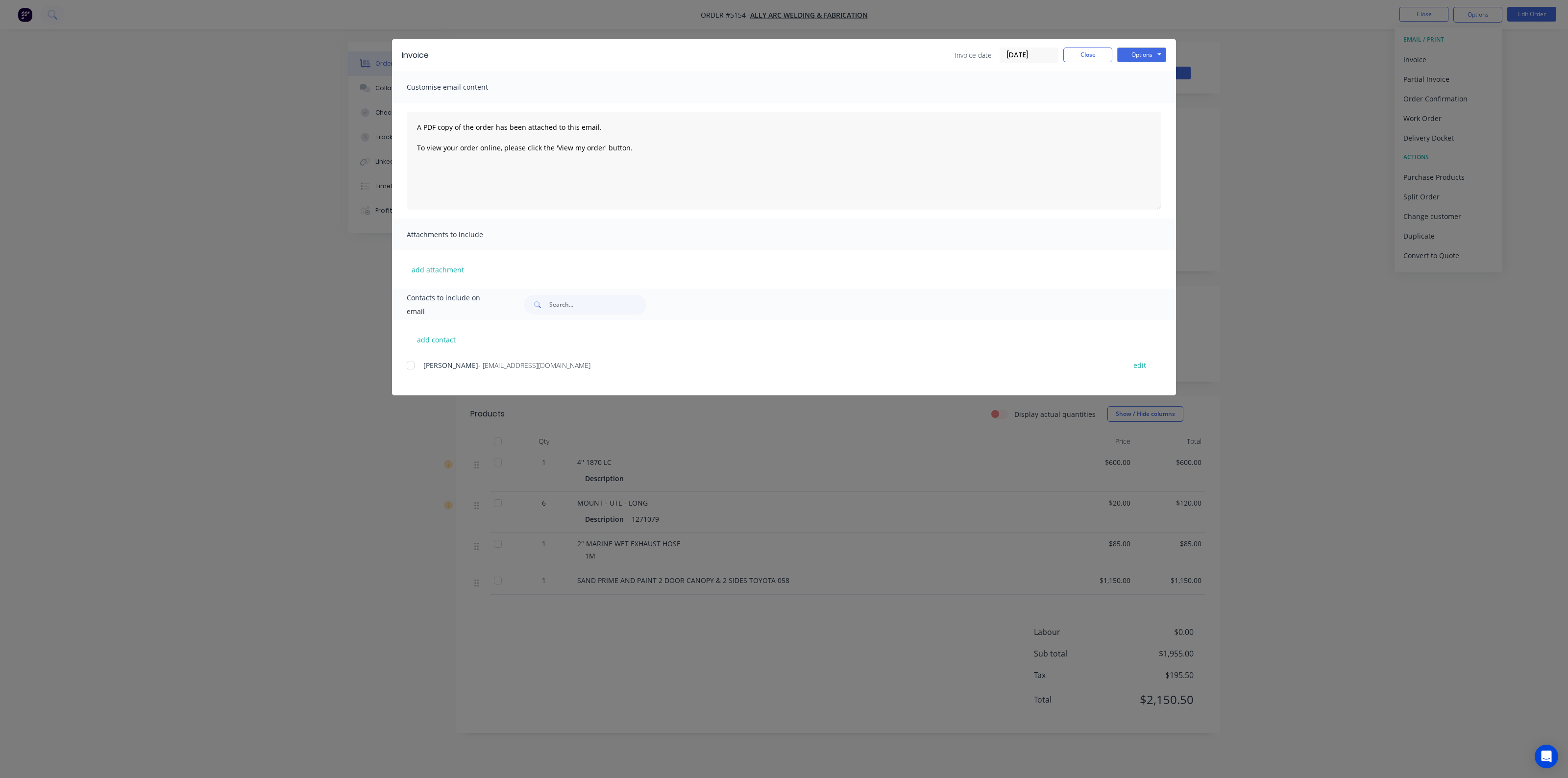
click at [415, 363] on div at bounding box center [410, 365] width 19 height 19
click at [1139, 52] on button "Options" at bounding box center [1141, 55] width 49 height 15
click at [1139, 102] on button "Email" at bounding box center [1148, 105] width 63 height 16
click at [1084, 57] on button "Close" at bounding box center [1088, 55] width 49 height 15
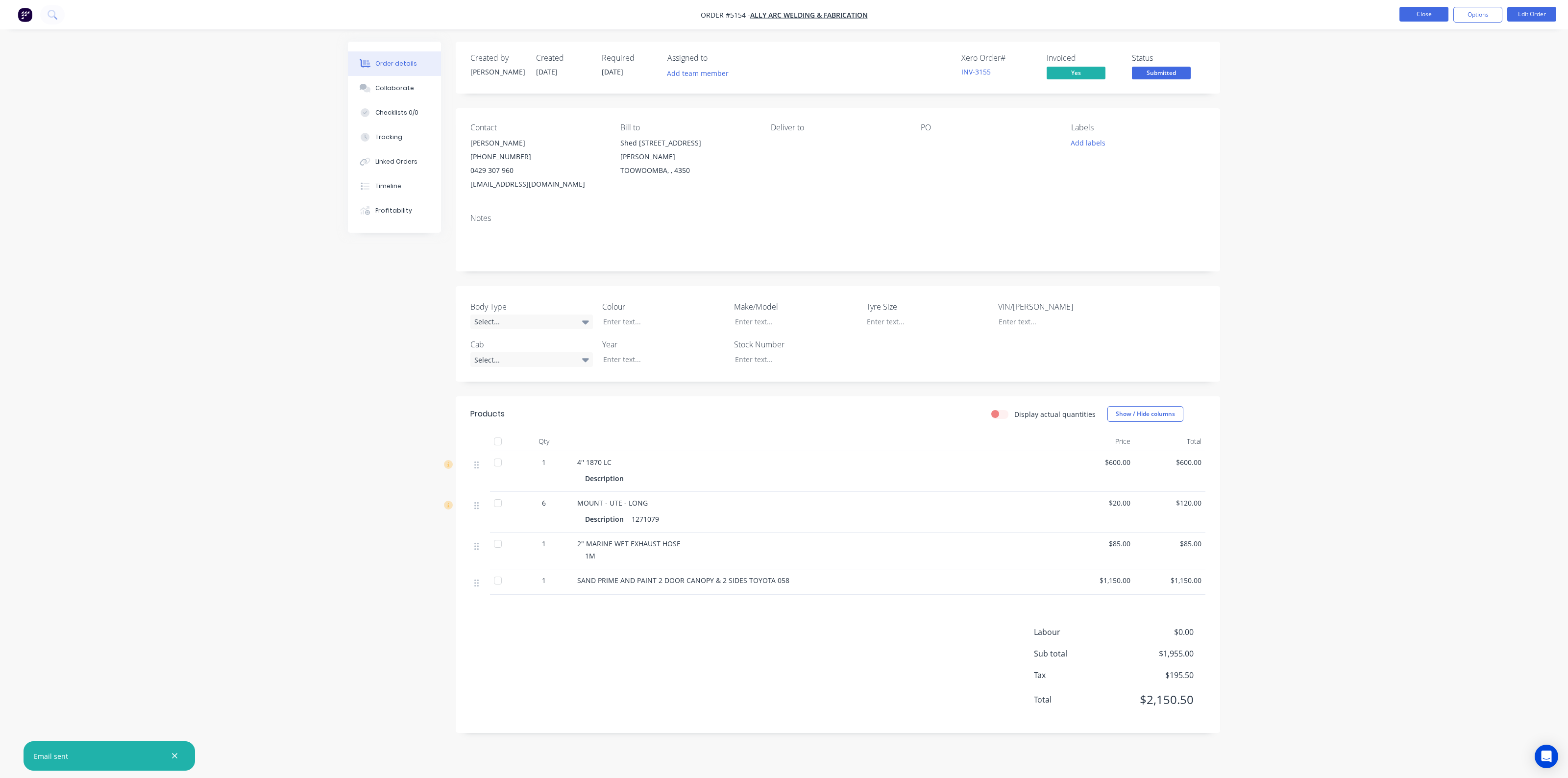
click at [1435, 14] on button "Close" at bounding box center [1424, 14] width 49 height 15
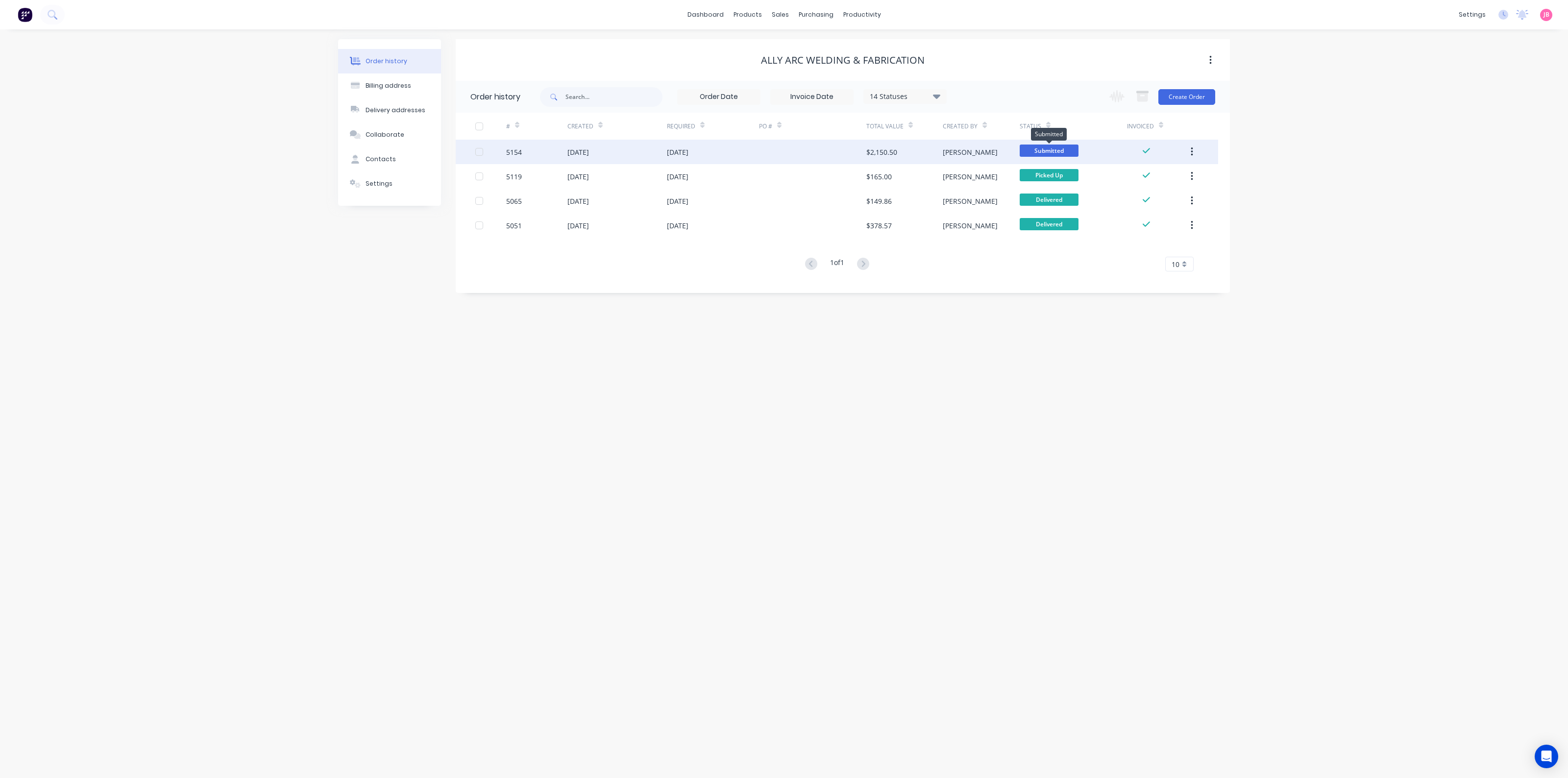
click at [1059, 148] on span "Submitted" at bounding box center [1049, 150] width 59 height 12
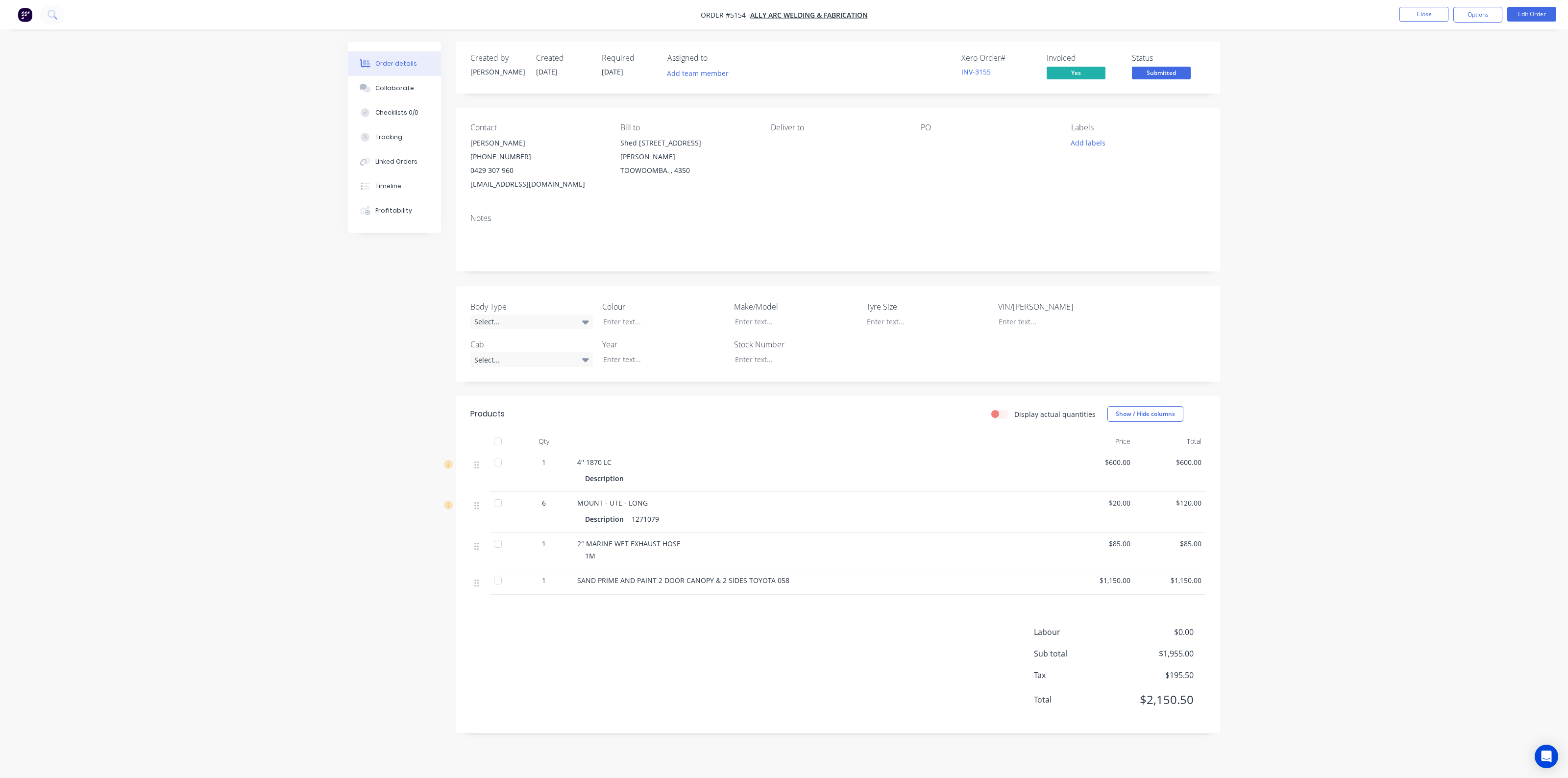
click at [1167, 71] on span "Submitted" at bounding box center [1161, 72] width 59 height 12
click at [1143, 207] on div "Picked Up" at bounding box center [1146, 212] width 93 height 16
click at [1441, 16] on button "Close" at bounding box center [1424, 14] width 49 height 15
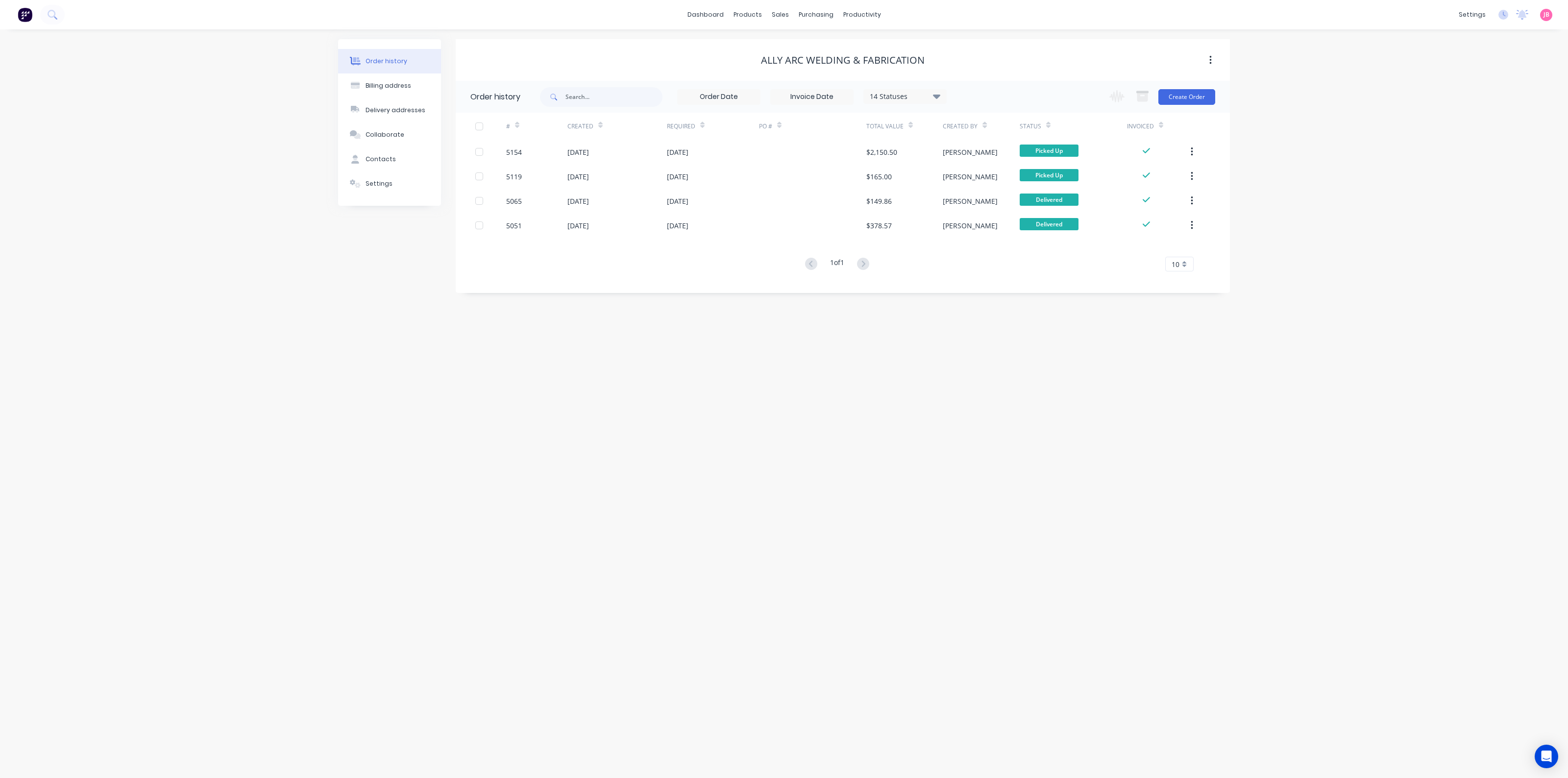
click at [1355, 84] on div "Order history Billing address Delivery addresses Collaborate Contacts Settings …" at bounding box center [784, 404] width 1568 height 749
click at [12, 17] on div at bounding box center [32, 15] width 65 height 19
click at [21, 16] on img at bounding box center [25, 15] width 15 height 15
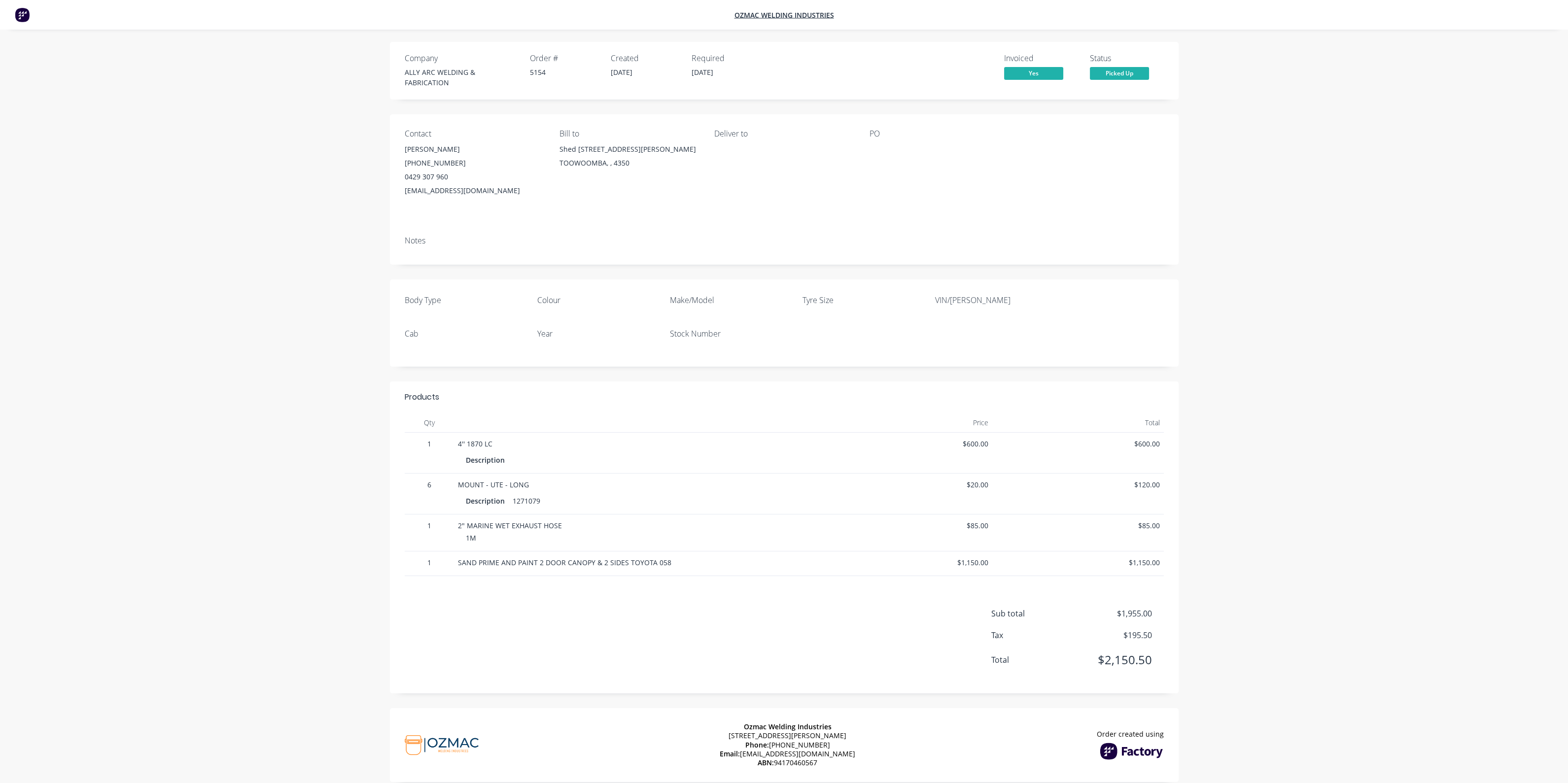
click at [1399, 133] on div "Company ALLY ARC WELDING & FABRICATION Order # 5154 Created [DATE] Required [DA…" at bounding box center [784, 400] width 1568 height 800
drag, startPoint x: 1531, startPoint y: 0, endPoint x: 994, endPoint y: 347, distance: 639.4
click at [994, 347] on div "Body Type Colour Make/Model Tyre Size VIN/[PERSON_NAME] Cab Year Stock Number" at bounding box center [784, 323] width 789 height 87
click at [27, 18] on img at bounding box center [22, 15] width 15 height 15
click at [20, 12] on img at bounding box center [22, 15] width 15 height 15
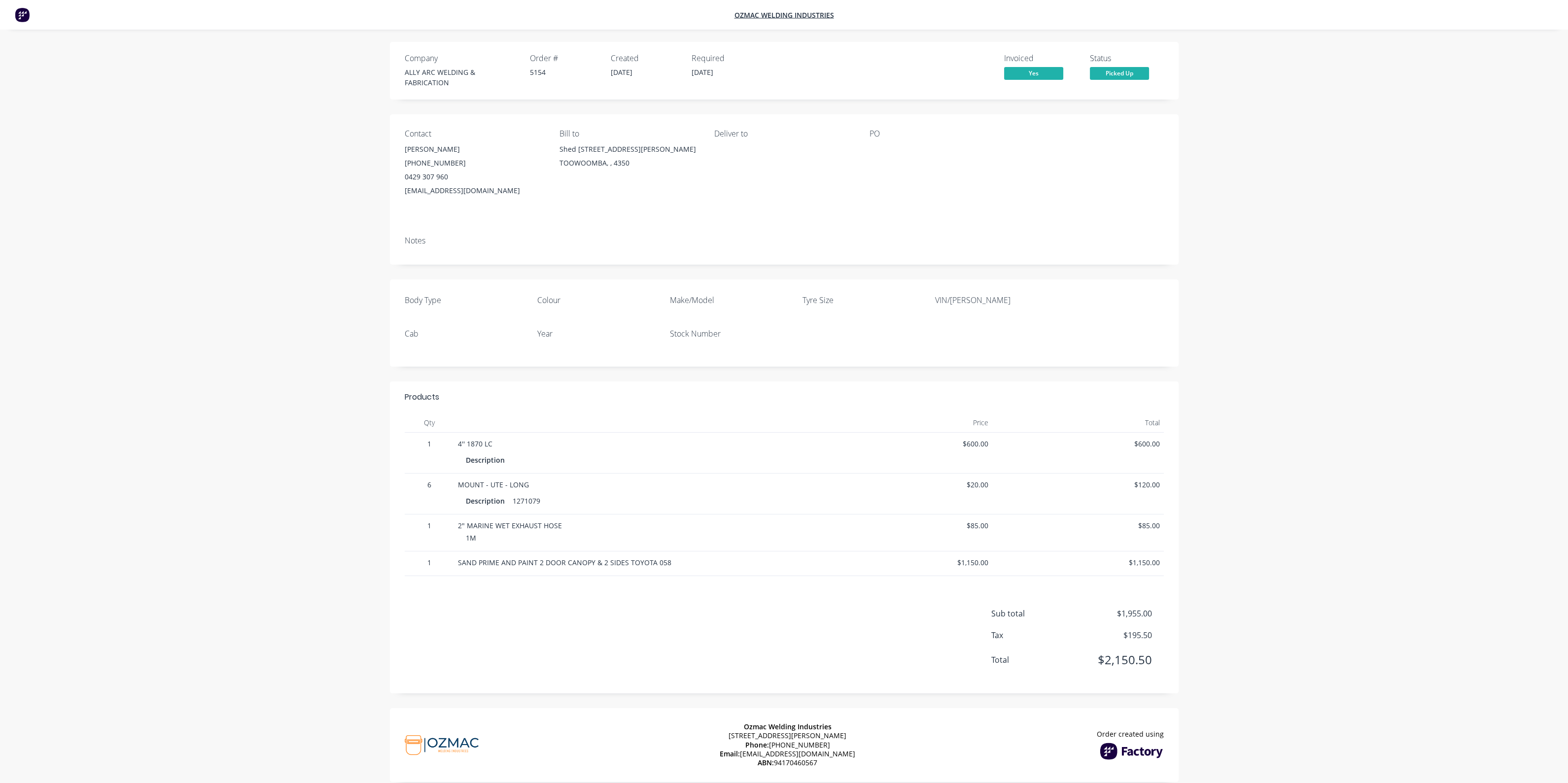
click at [967, 143] on div at bounding box center [931, 149] width 123 height 14
click at [20, 16] on img at bounding box center [22, 15] width 15 height 15
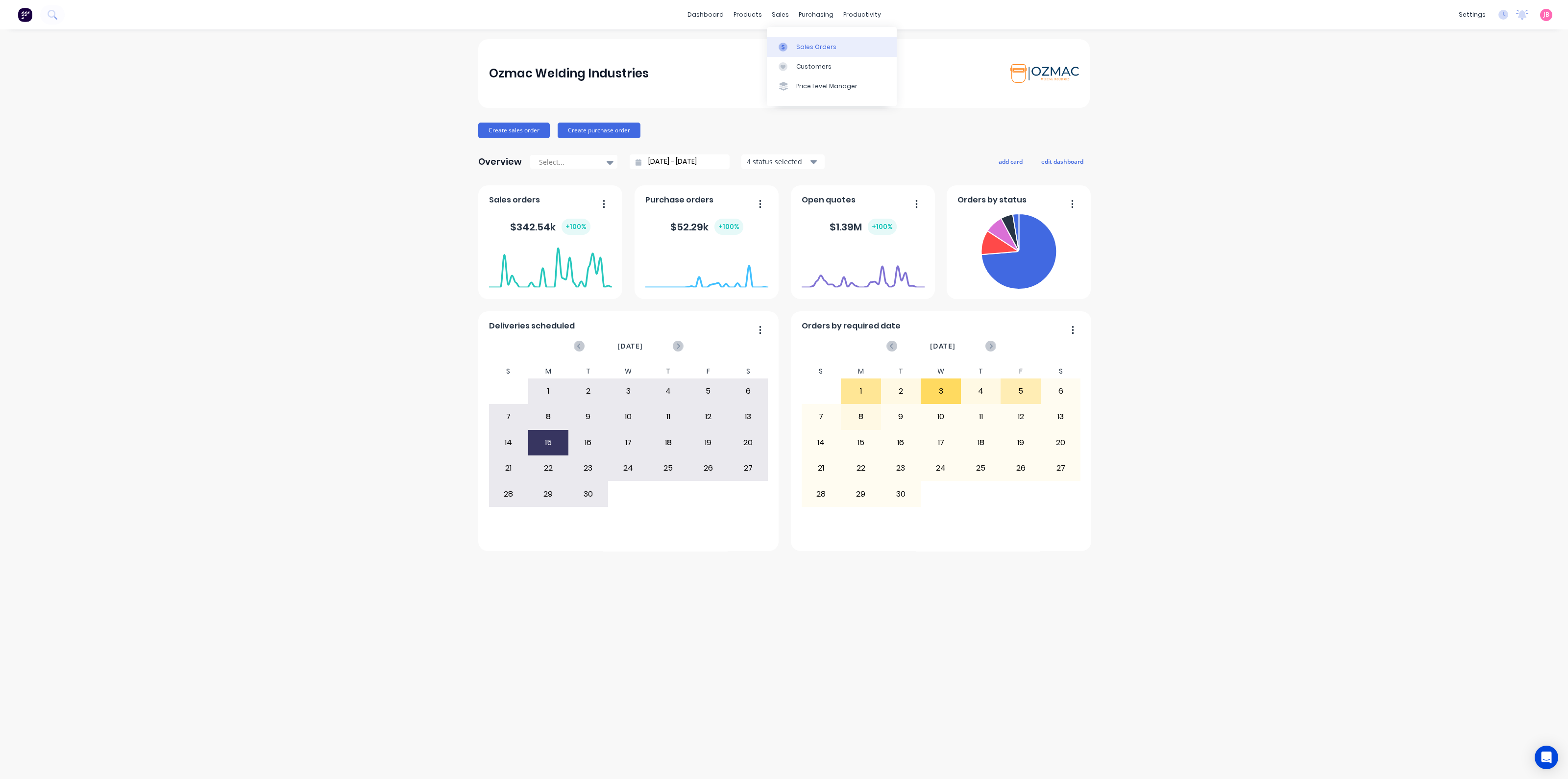
click at [808, 49] on div "Sales Orders" at bounding box center [816, 47] width 40 height 9
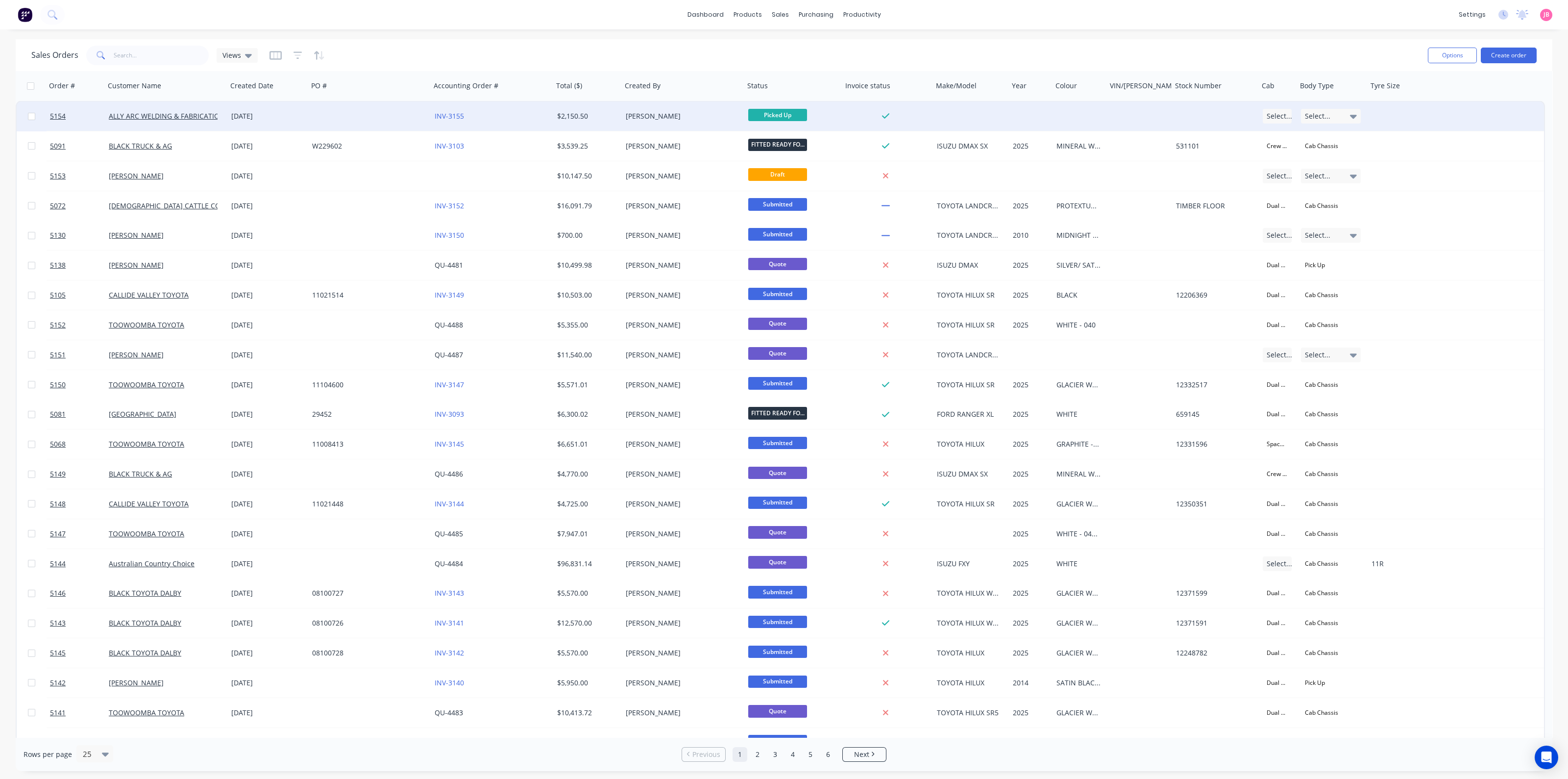
click at [424, 115] on div at bounding box center [369, 116] width 122 height 29
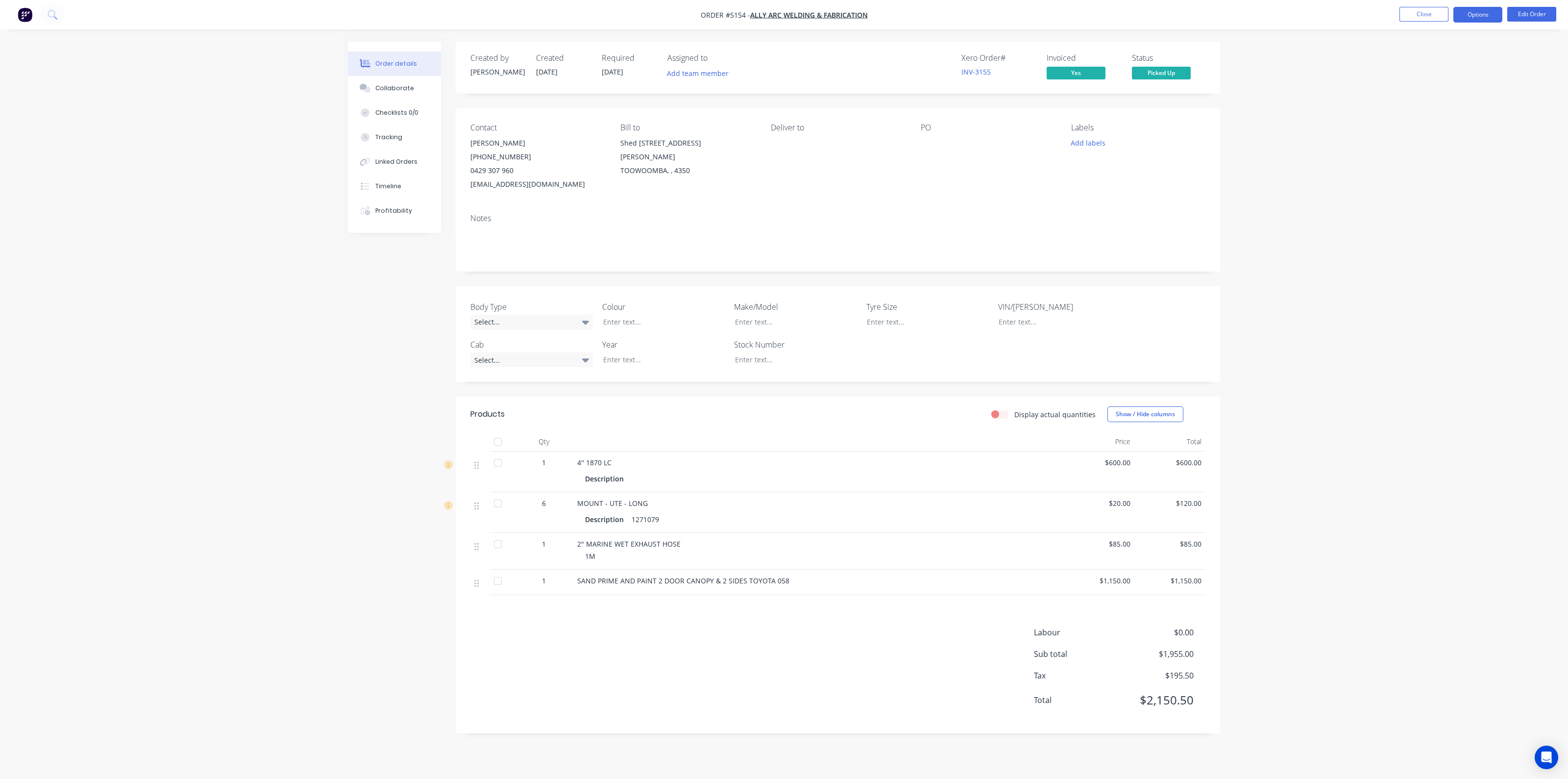
click at [1471, 12] on button "Options" at bounding box center [1478, 15] width 49 height 16
click at [1429, 63] on div "Invoice" at bounding box center [1449, 59] width 90 height 14
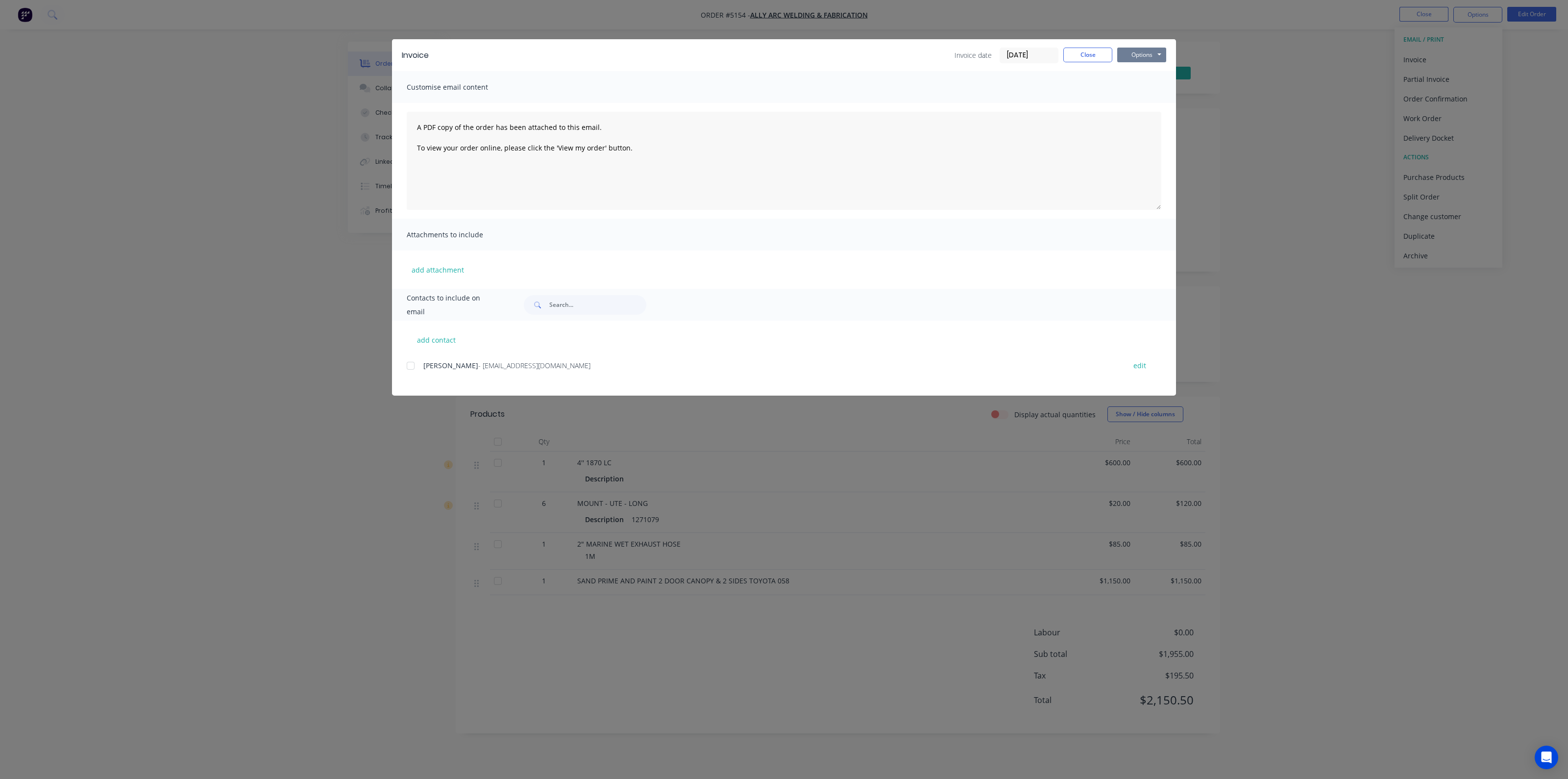
click at [1134, 57] on button "Options" at bounding box center [1141, 55] width 49 height 15
click at [1139, 90] on button "Print" at bounding box center [1148, 88] width 63 height 16
click at [1081, 49] on button "Close" at bounding box center [1088, 55] width 49 height 15
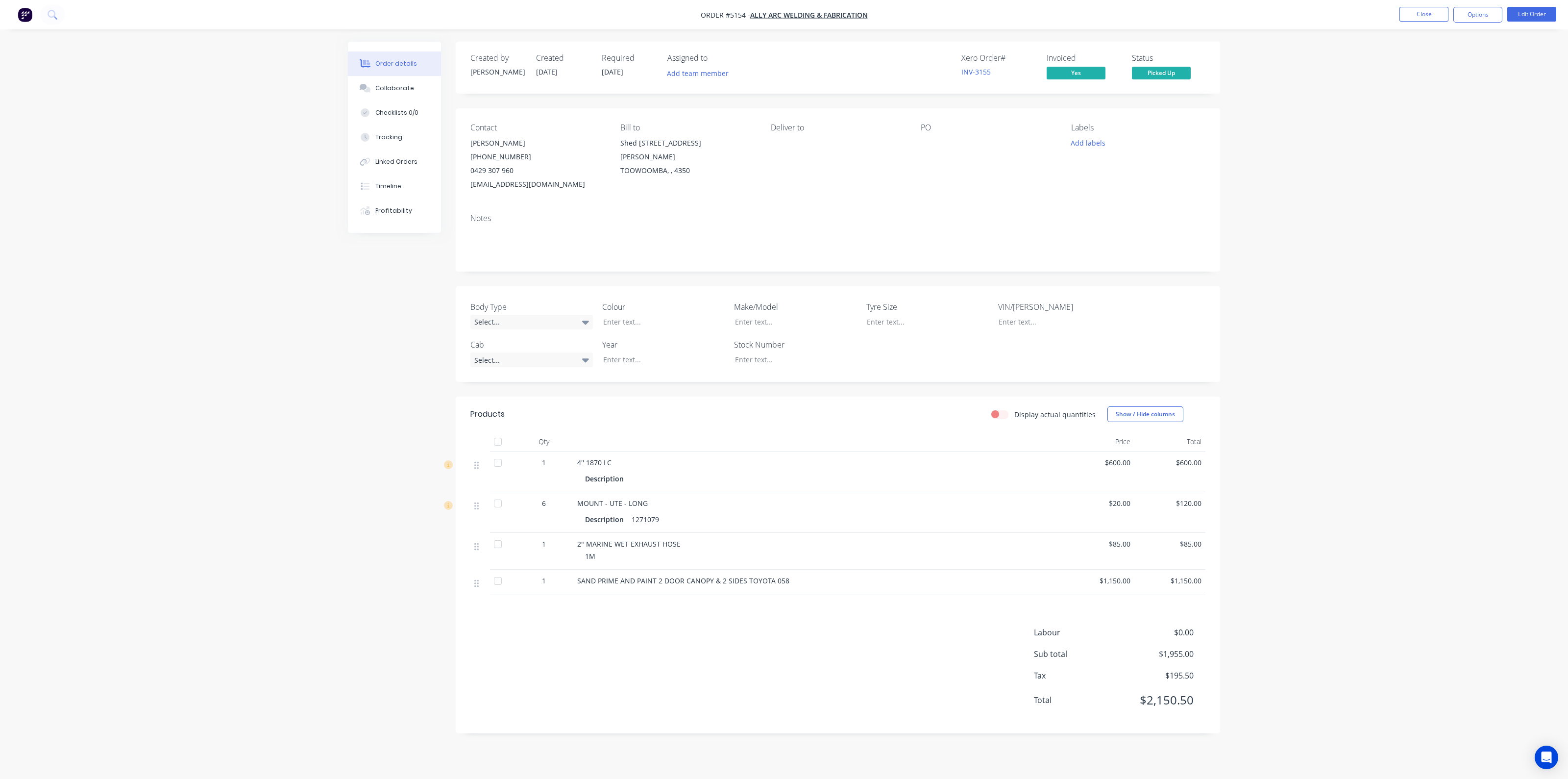
click at [21, 16] on img "button" at bounding box center [25, 15] width 15 height 15
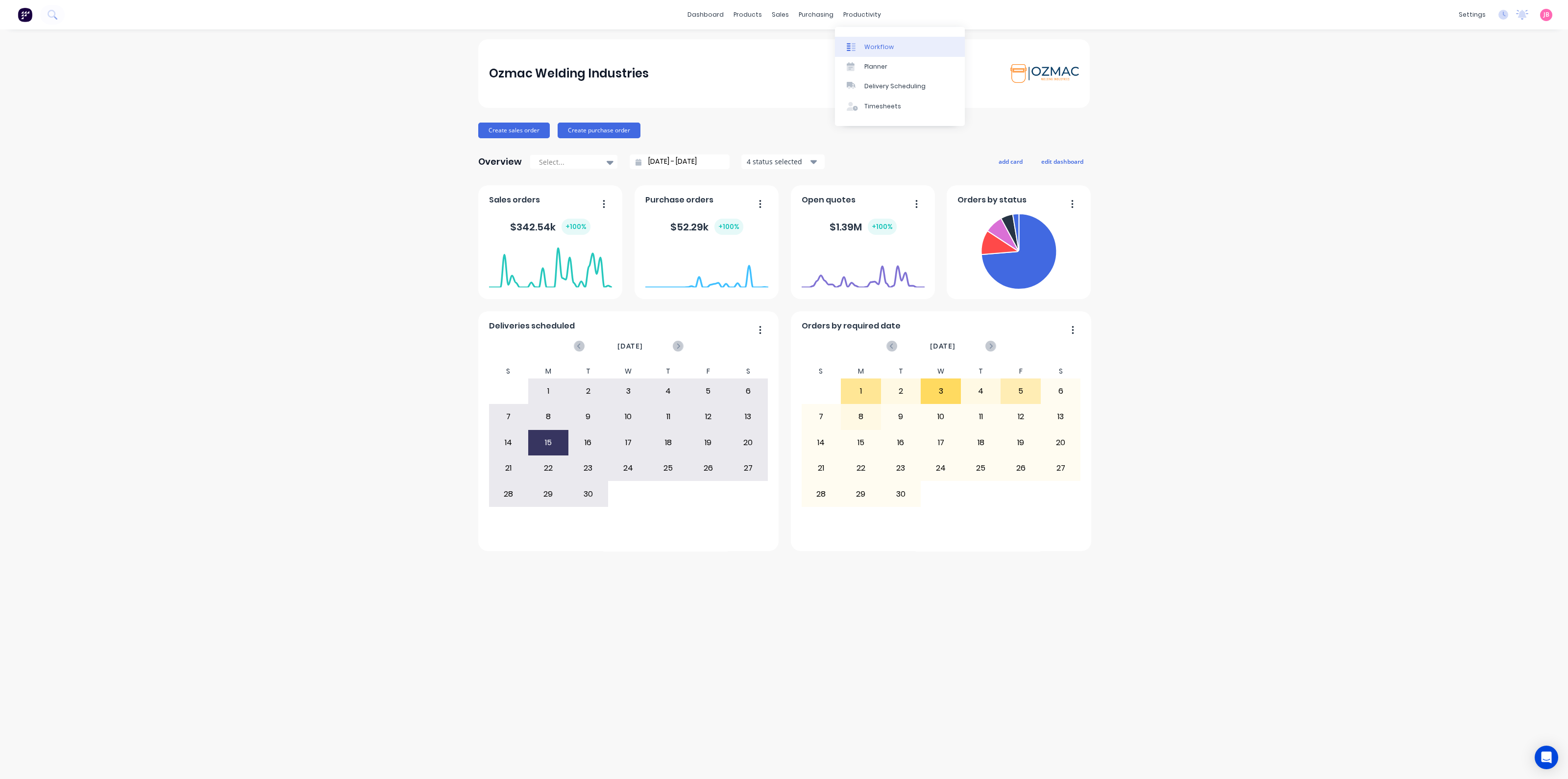
click at [866, 49] on div "Workflow" at bounding box center [879, 47] width 29 height 9
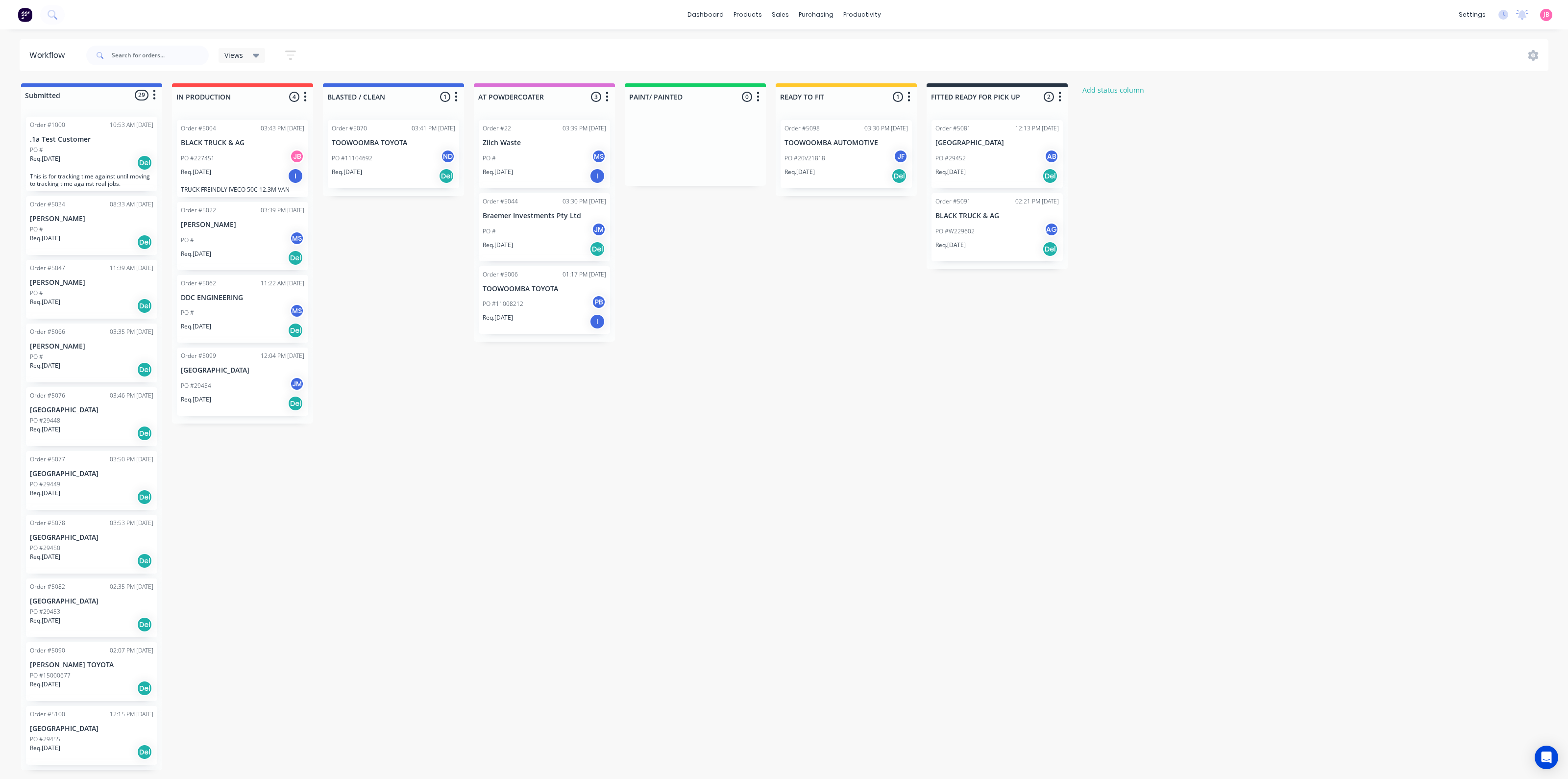
click at [989, 231] on div "PO #W229602 AG" at bounding box center [997, 231] width 124 height 19
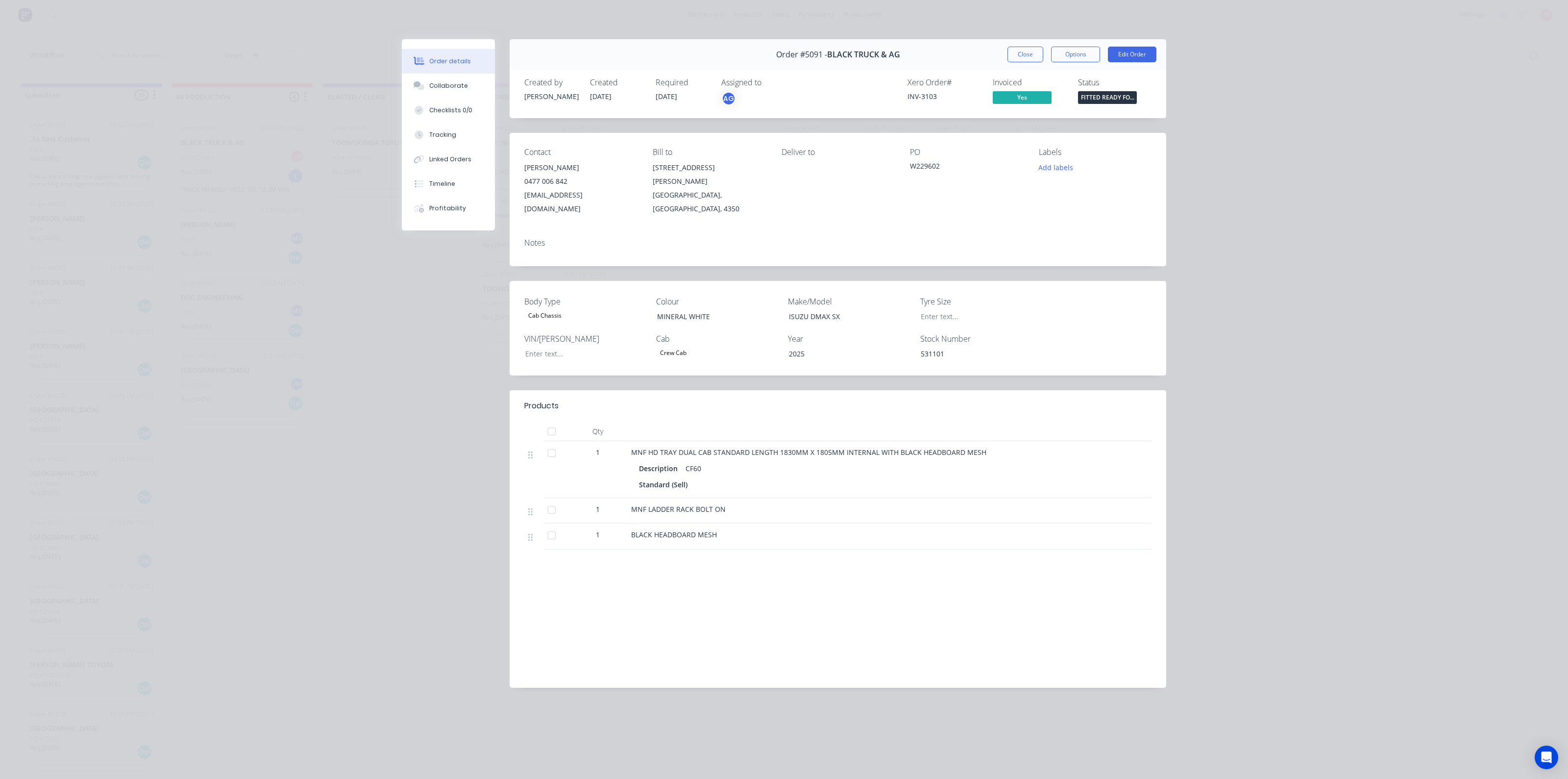
click at [1318, 160] on div "Order details Collaborate Checklists 0/0 Tracking Linked Orders Timeline Profit…" at bounding box center [784, 389] width 1568 height 779
click at [1029, 49] on button "Close" at bounding box center [1025, 54] width 36 height 16
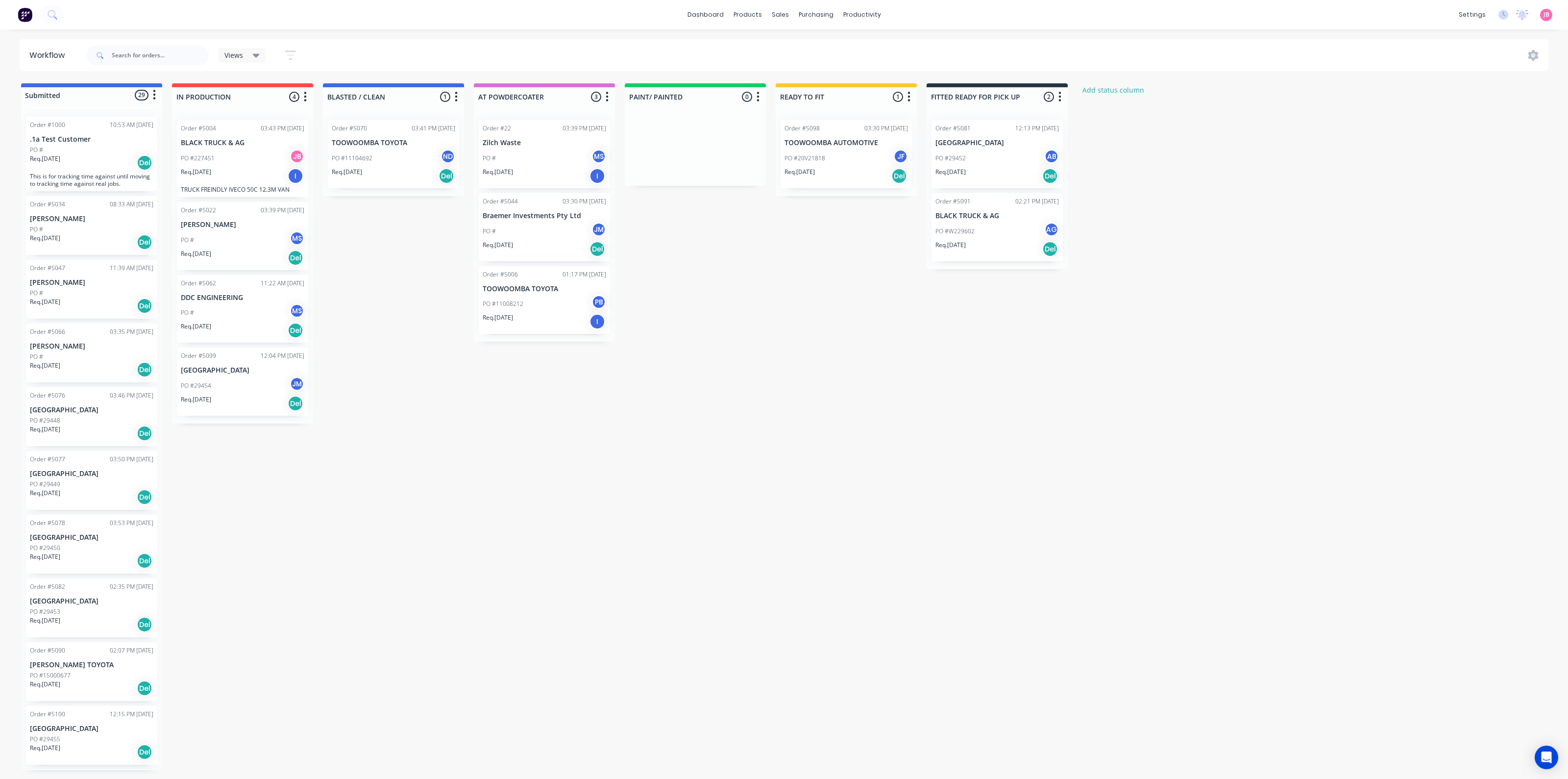
click at [987, 231] on div "PO #W229602 AG" at bounding box center [997, 231] width 124 height 19
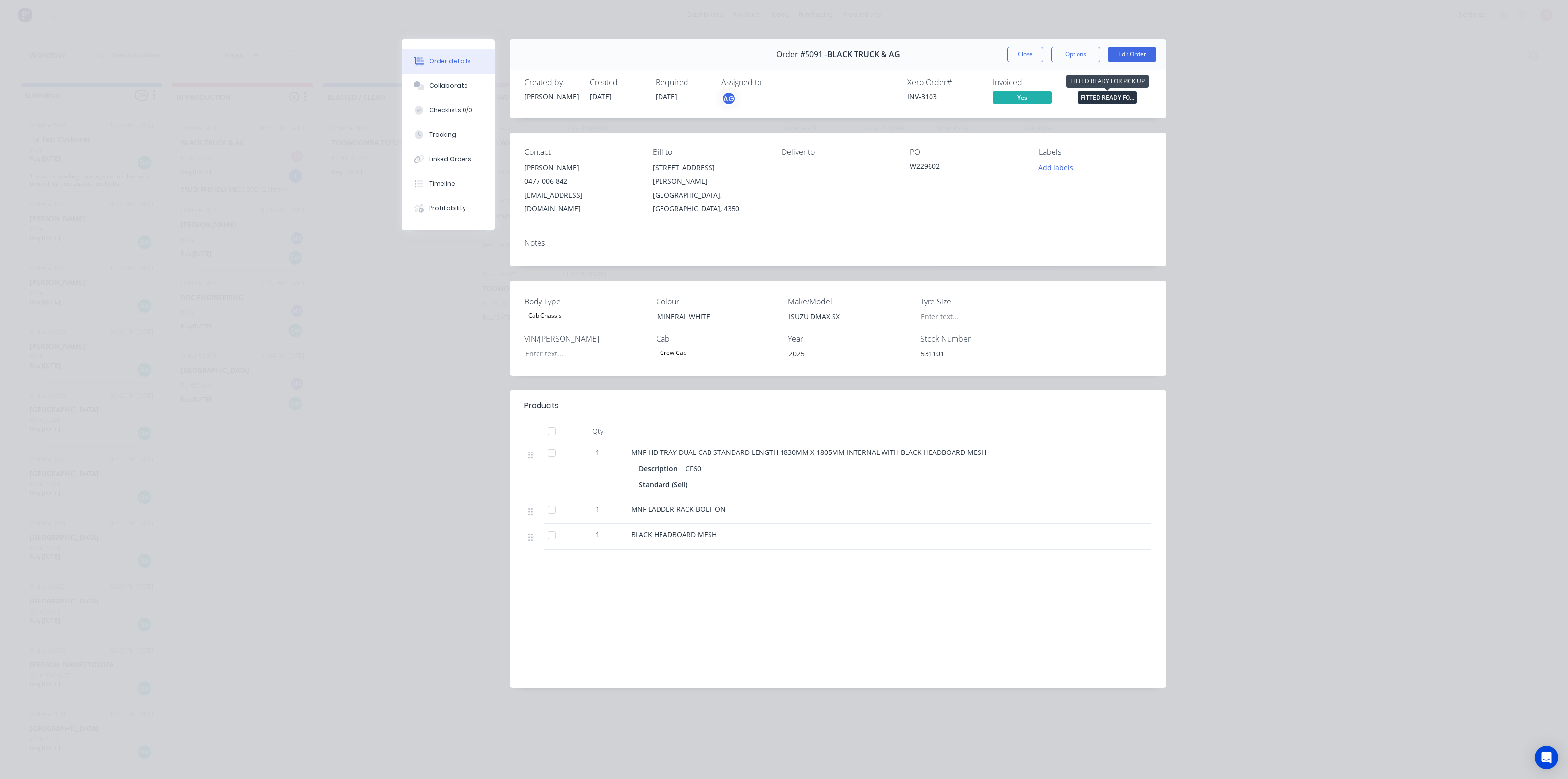
click at [1131, 94] on span "FITTED READY FO..." at bounding box center [1107, 97] width 59 height 12
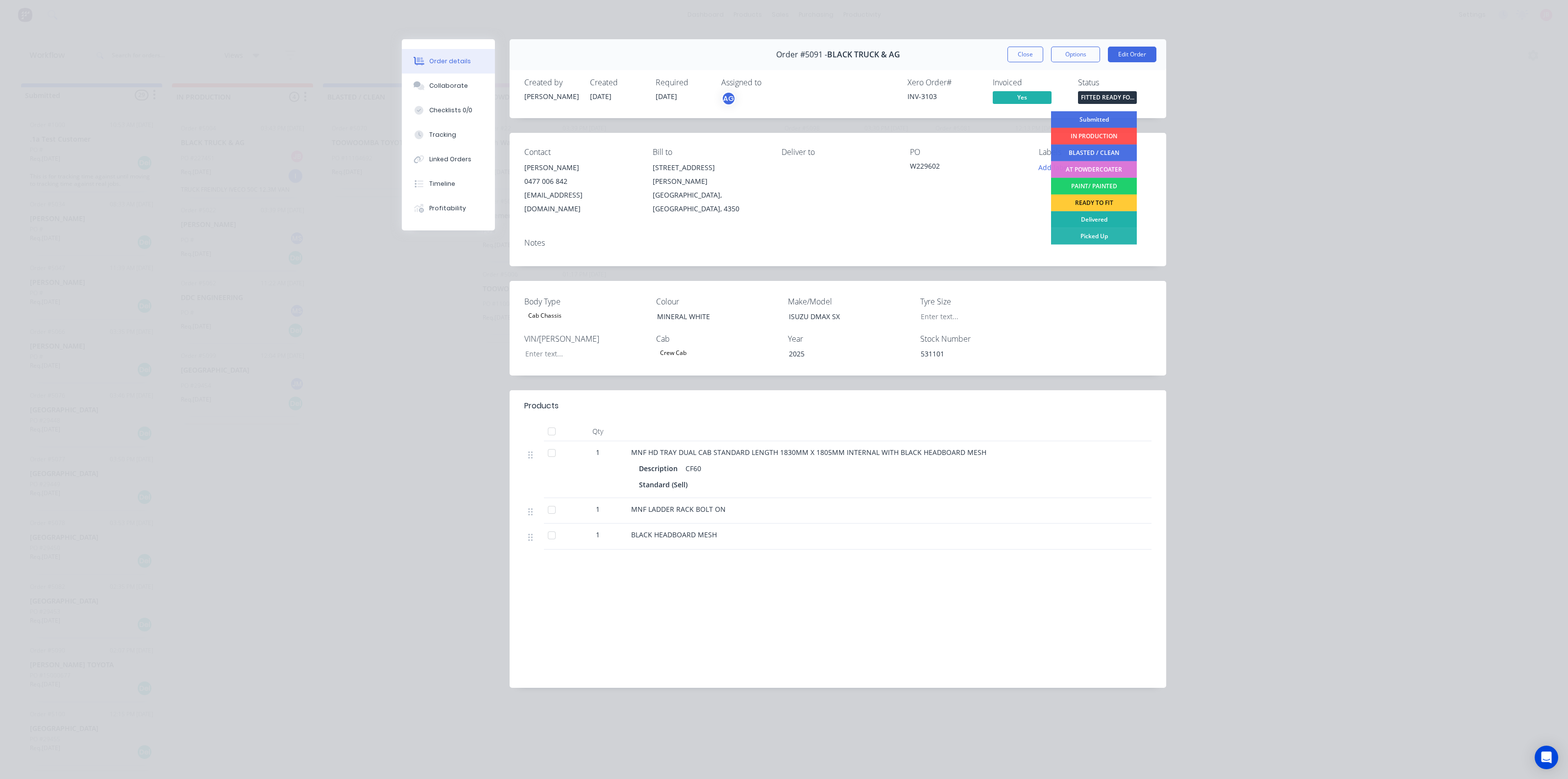
click at [1094, 220] on div "Delivered" at bounding box center [1094, 219] width 86 height 16
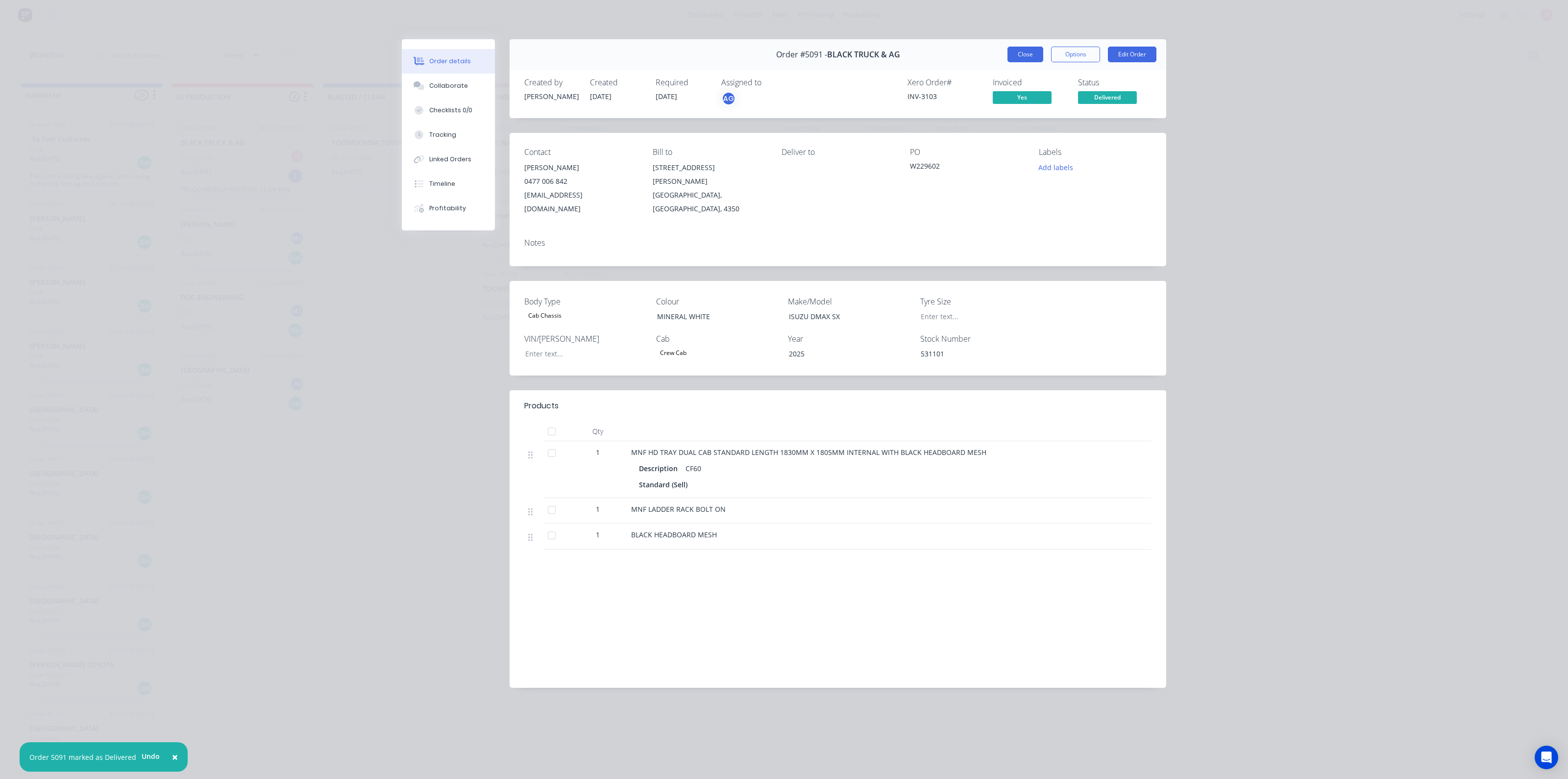
click at [1024, 53] on button "Close" at bounding box center [1025, 54] width 36 height 16
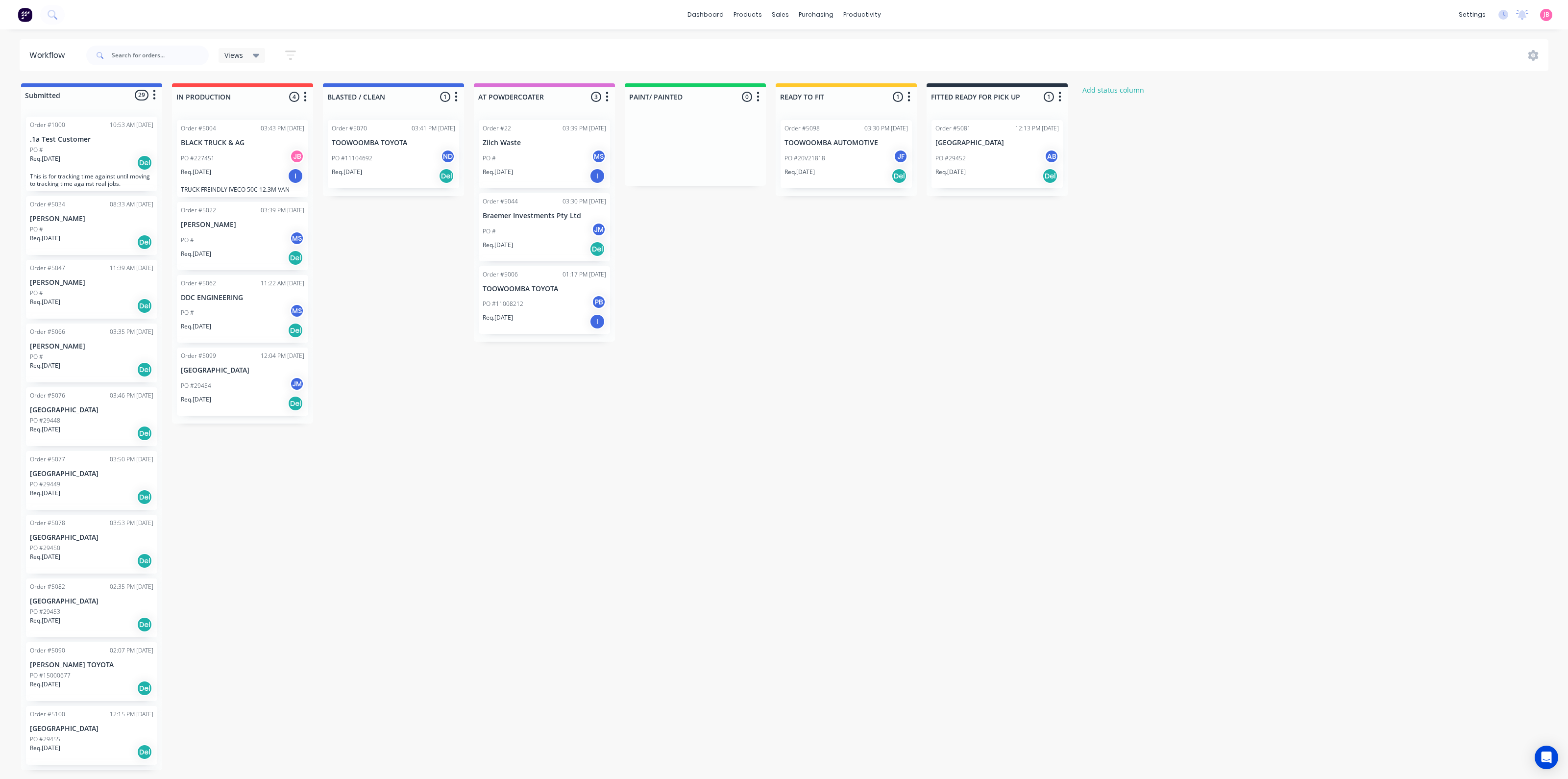
click at [828, 272] on div "Submitted 29 Status colour #4169E1 hex #4169E1 Save Cancel Summaries Total orde…" at bounding box center [668, 427] width 1350 height 687
click at [688, 513] on div "Submitted 29 Status colour #4169E1 hex #4169E1 Save Cancel Summaries Total orde…" at bounding box center [668, 427] width 1350 height 687
click at [735, 324] on div "Submitted 29 Status colour #4169E1 hex #4169E1 Save Cancel Summaries Total orde…" at bounding box center [668, 427] width 1350 height 687
